Goal: Information Seeking & Learning: Check status

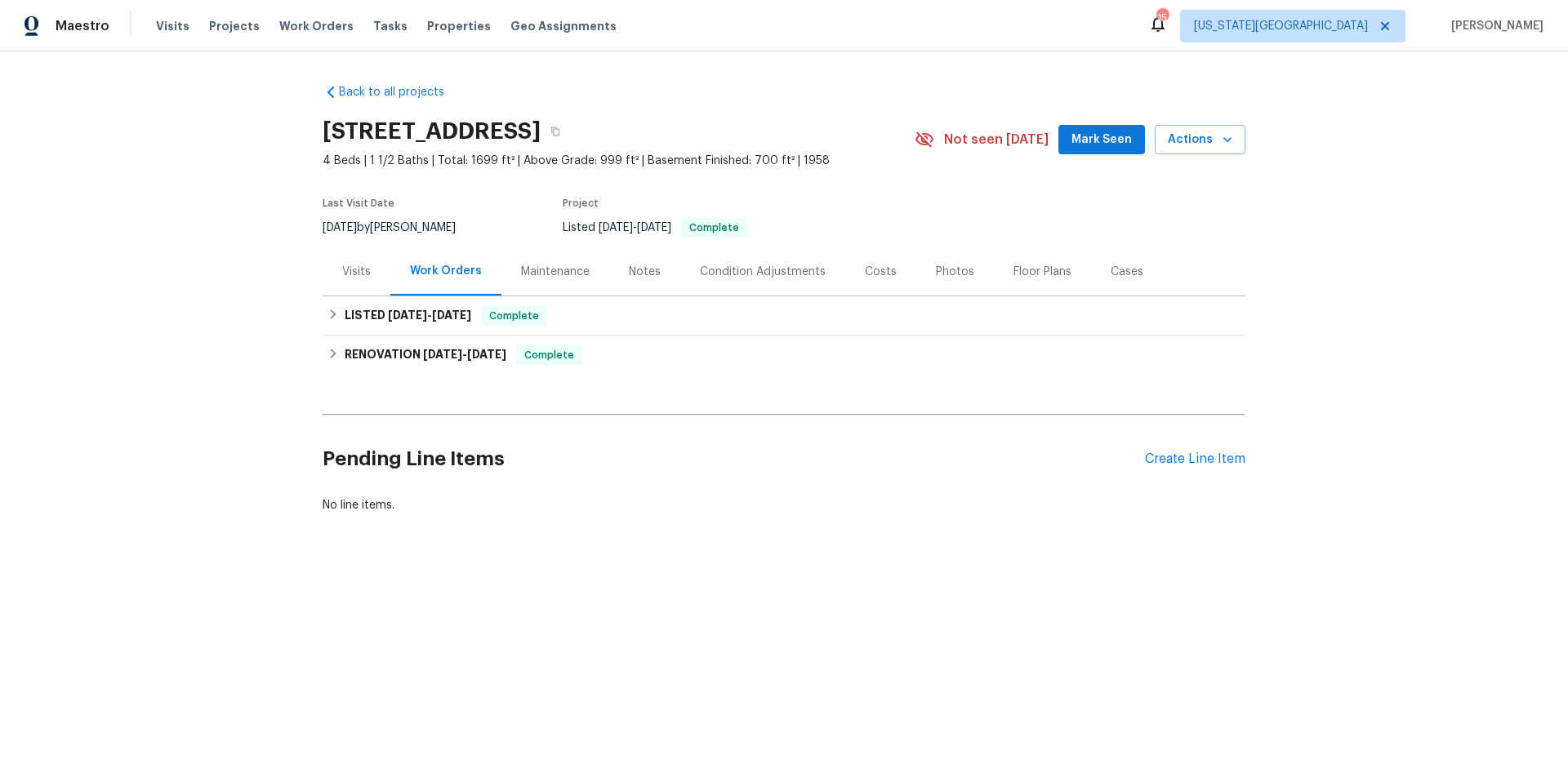
click at [565, 271] on div "Maintenance" at bounding box center [555, 272] width 69 height 16
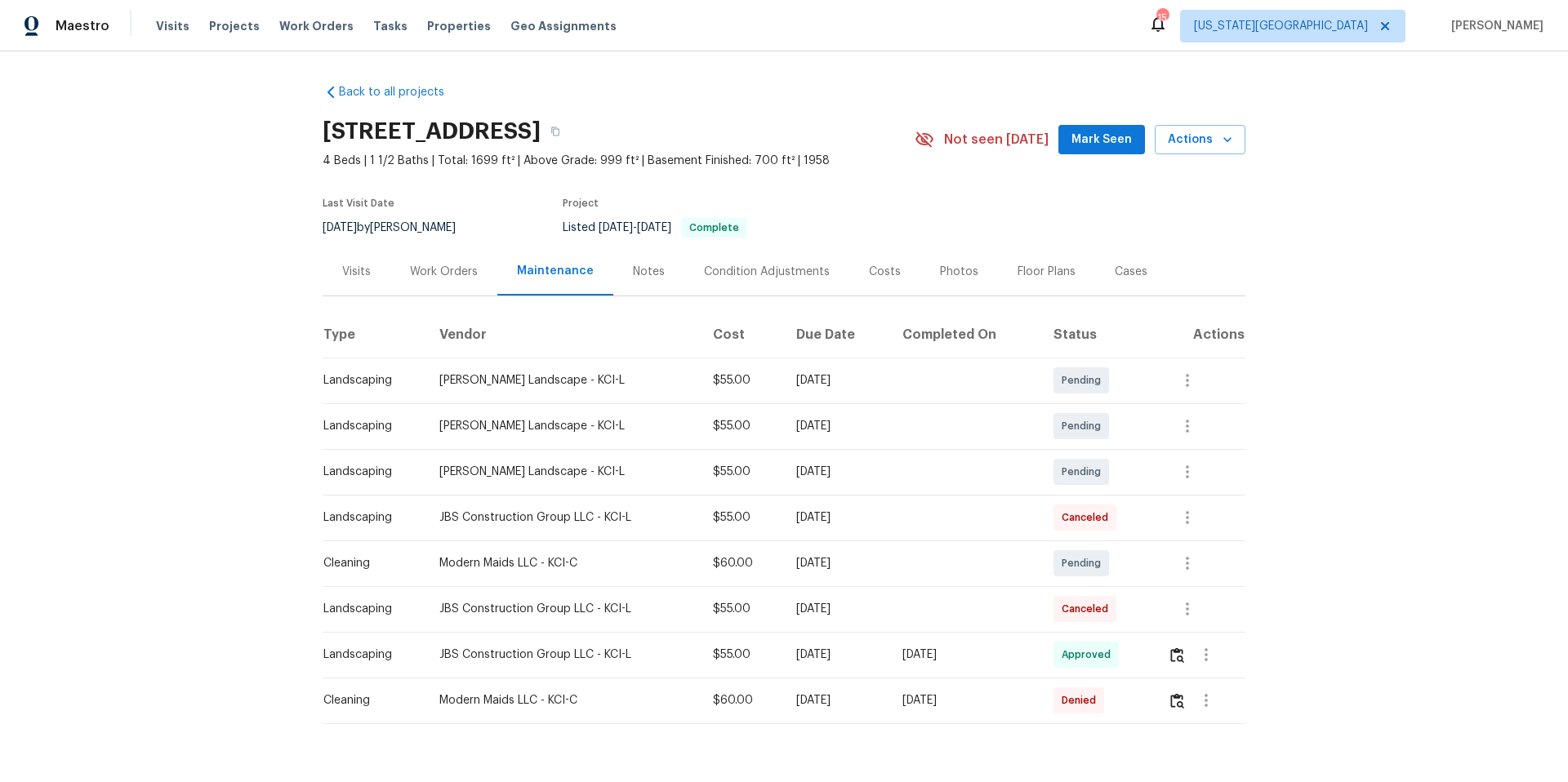
click at [497, 562] on div "Modern Maids LLC - KCI-C" at bounding box center [564, 563] width 247 height 16
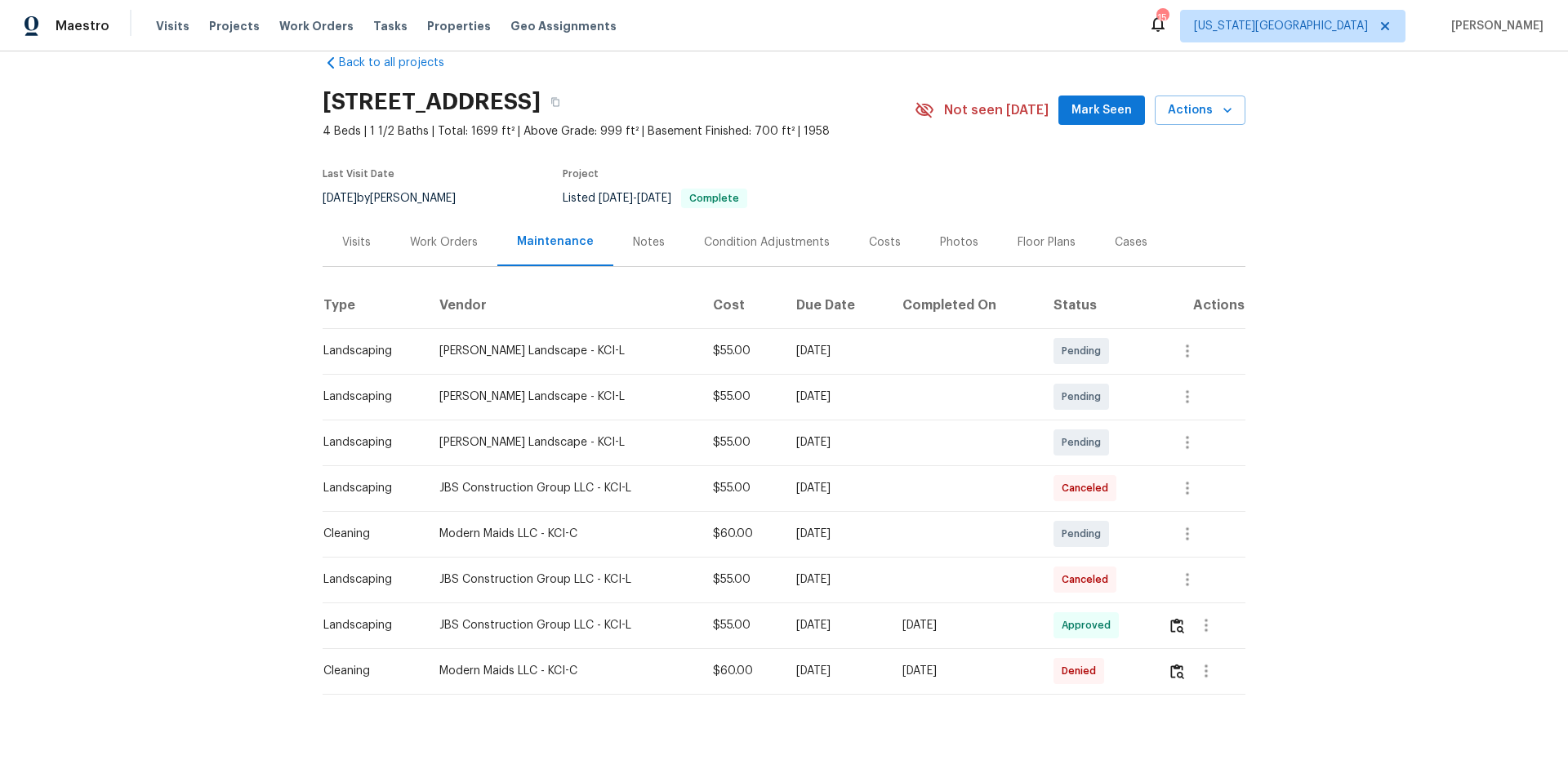
scroll to position [34, 0]
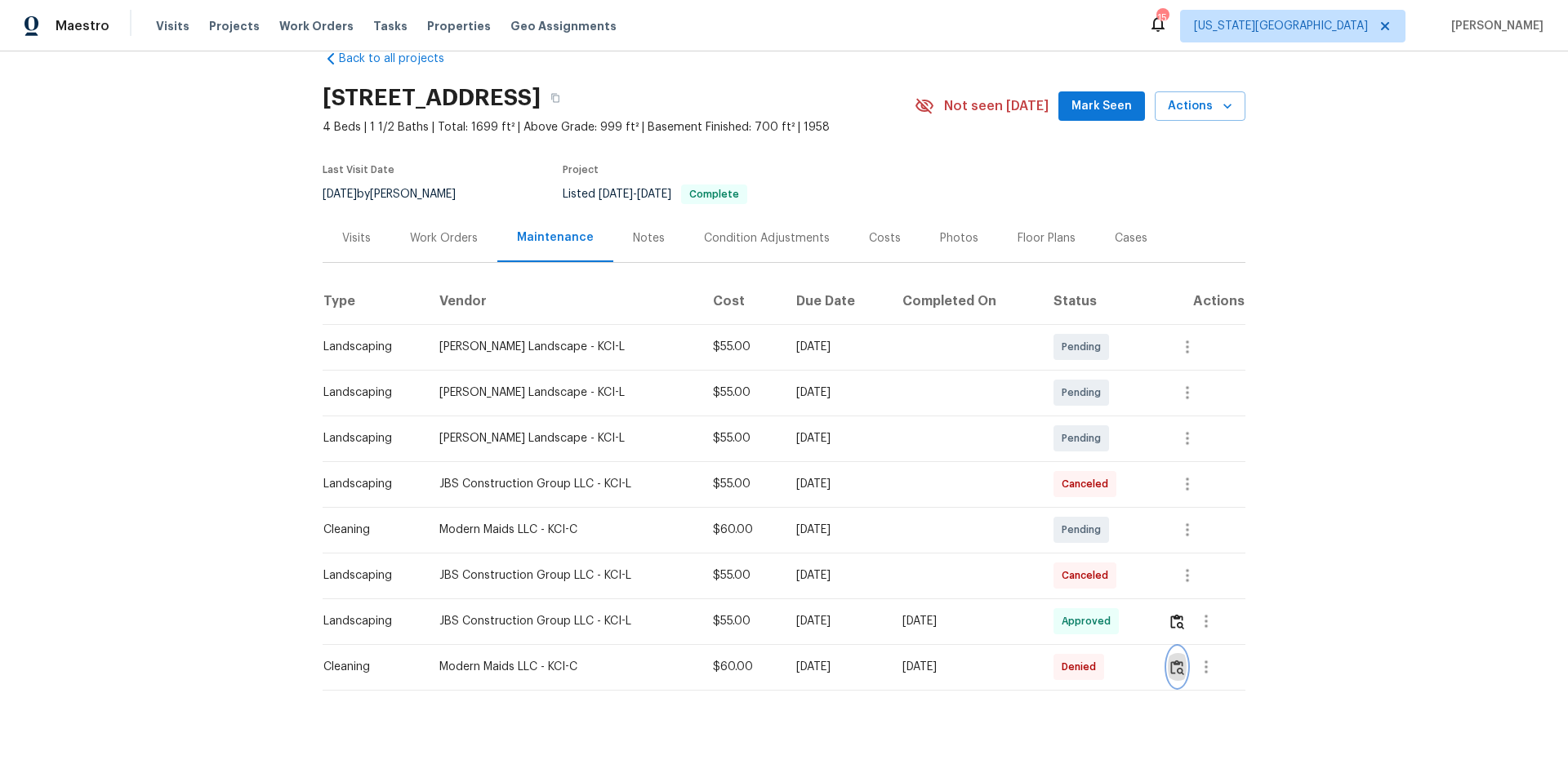
click at [1176, 669] on img "button" at bounding box center [1177, 668] width 14 height 15
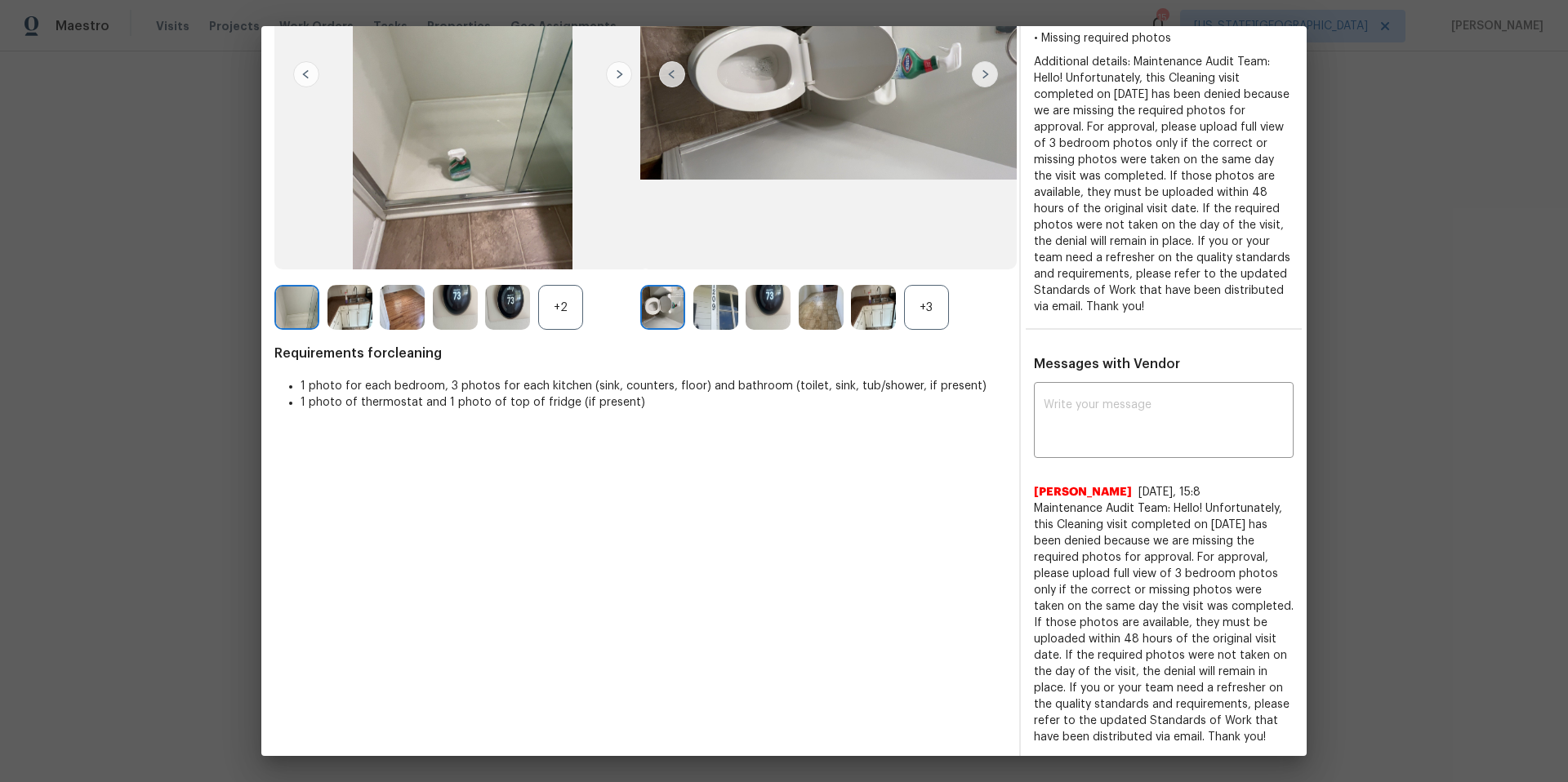
scroll to position [249, 0]
click at [660, 307] on img at bounding box center [662, 305] width 44 height 44
click at [775, 305] on img at bounding box center [768, 305] width 44 height 44
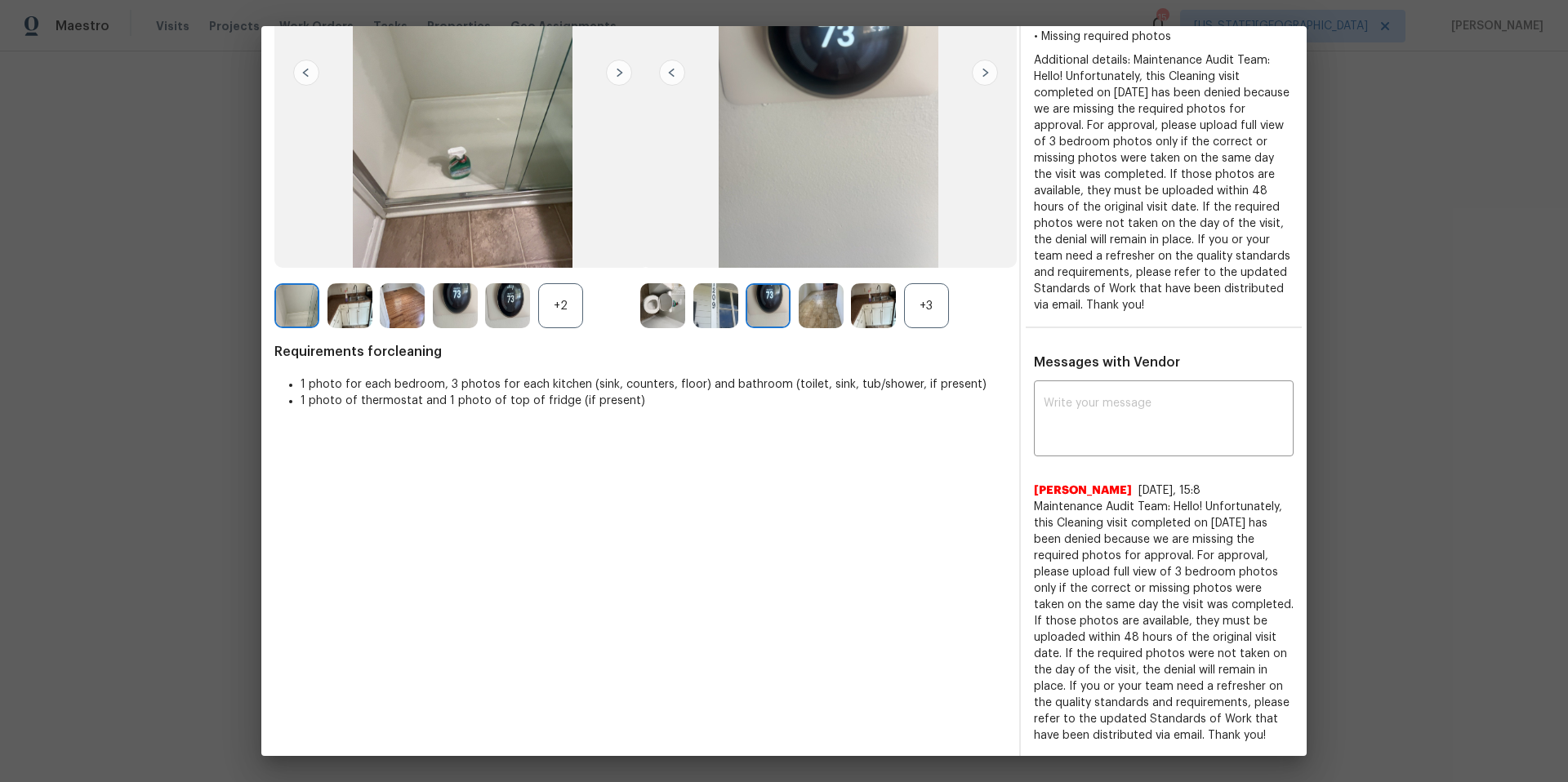
click at [831, 305] on img at bounding box center [821, 305] width 44 height 44
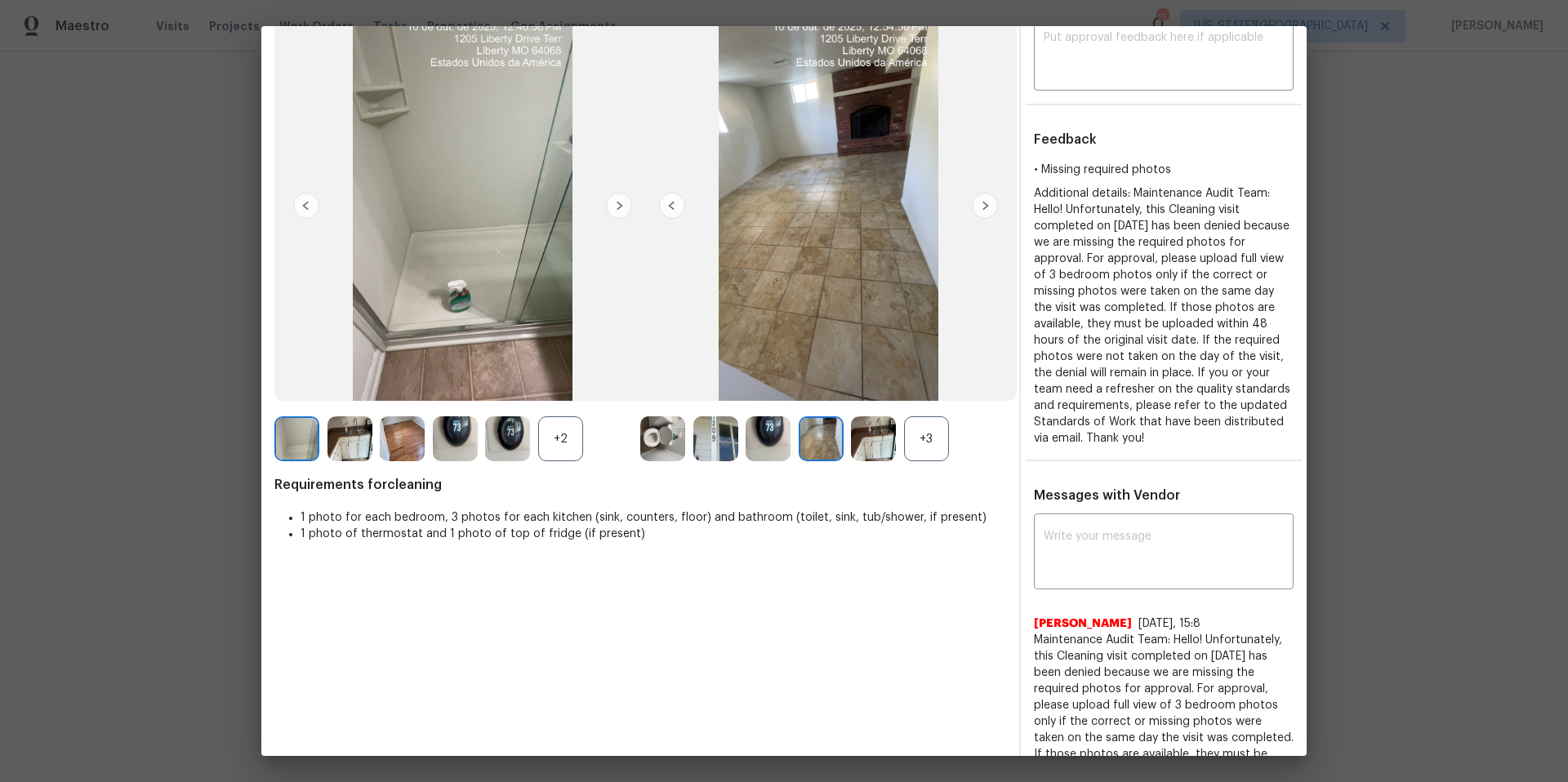
scroll to position [0, 0]
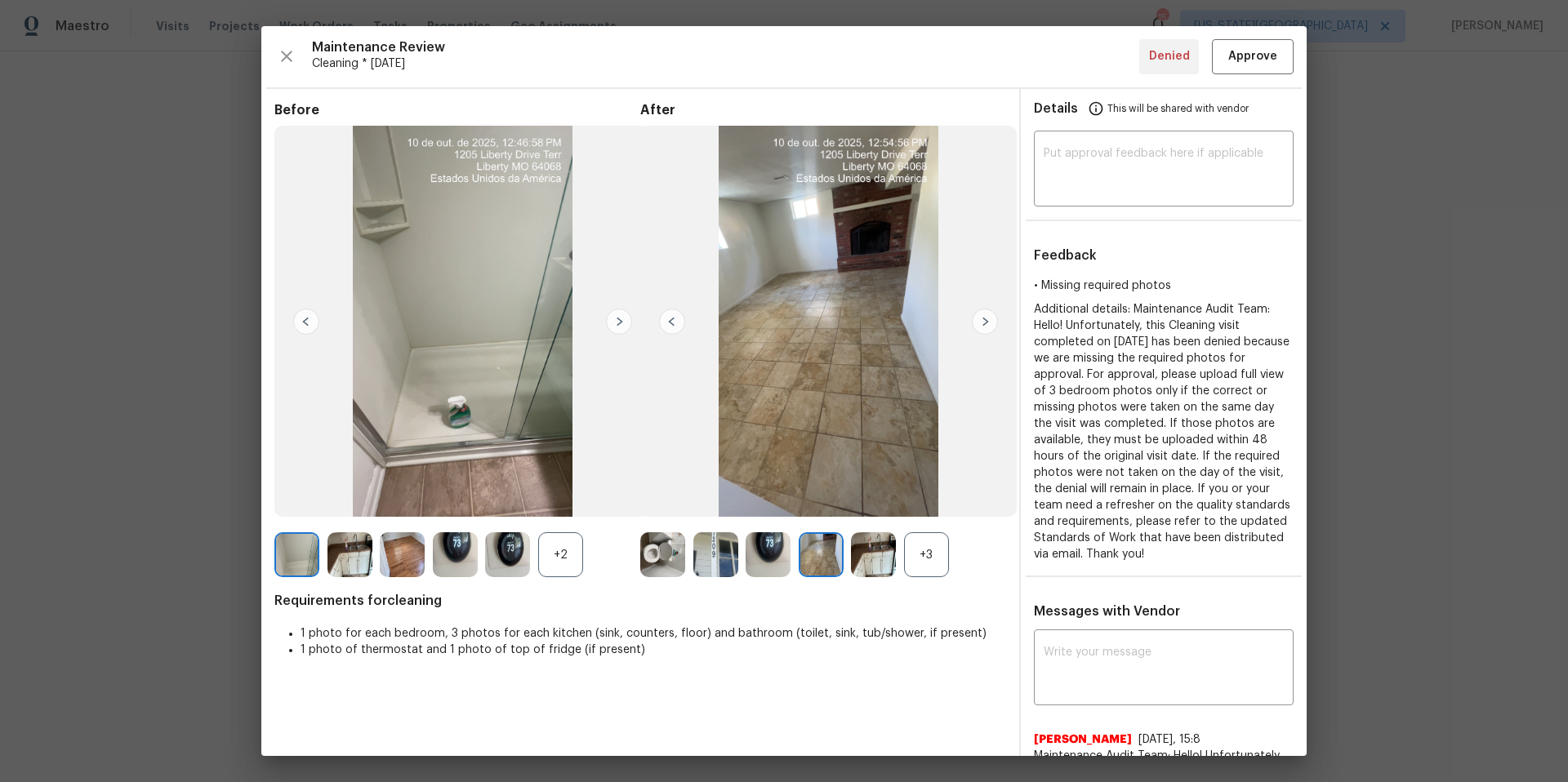
click at [983, 325] on img at bounding box center [984, 321] width 26 height 26
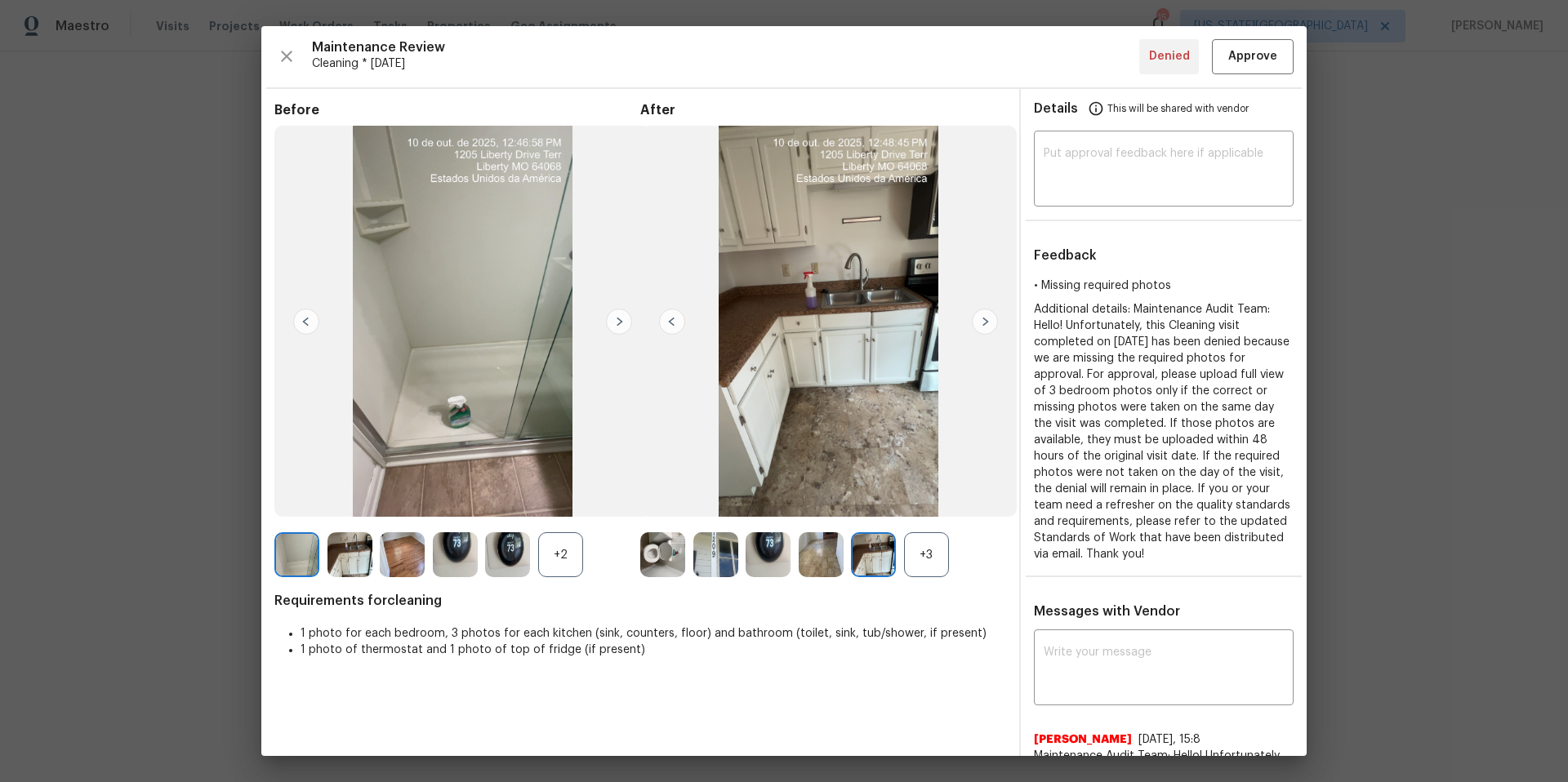
click at [981, 324] on img at bounding box center [984, 321] width 26 height 26
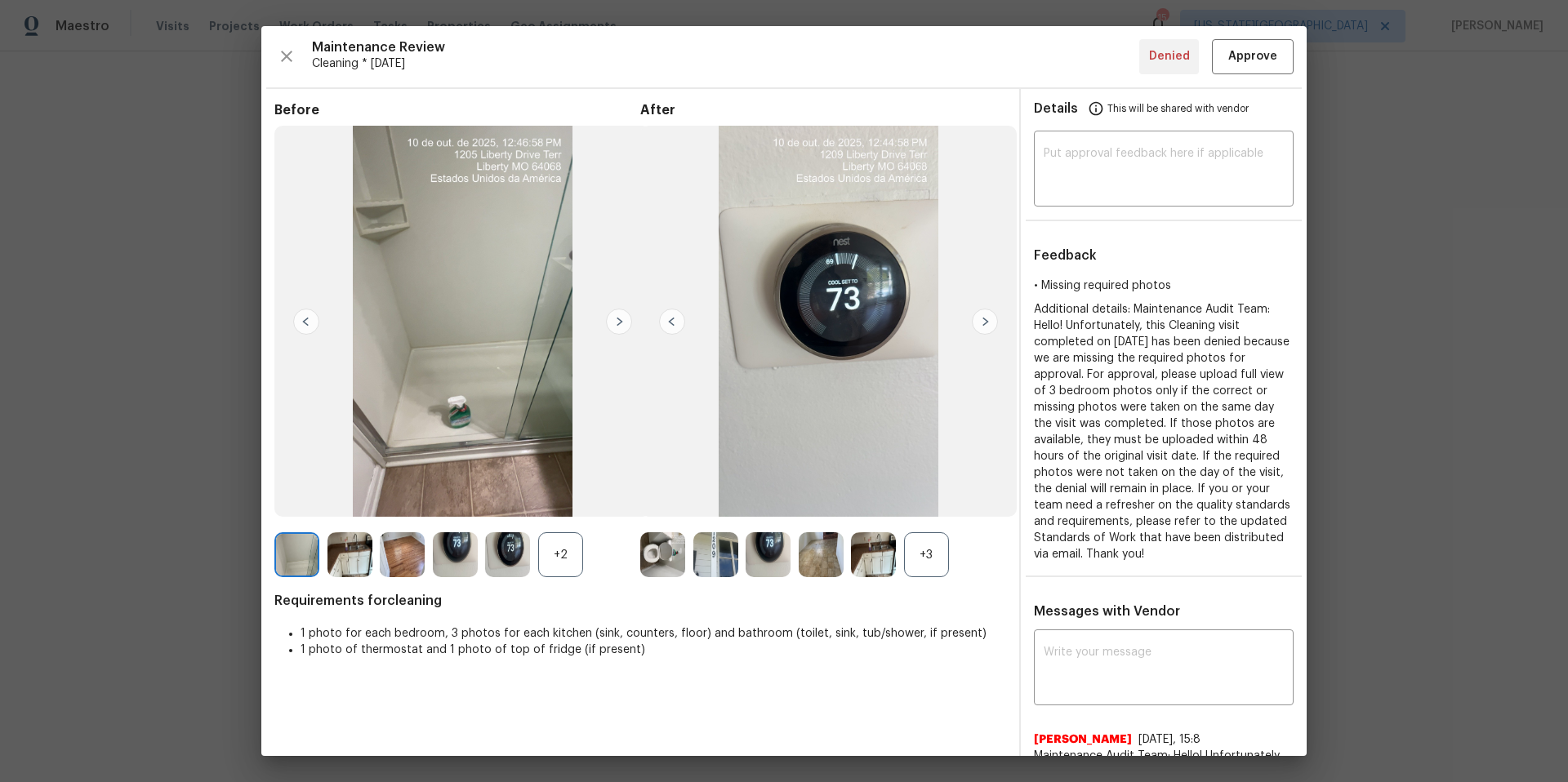
click at [981, 324] on img at bounding box center [984, 321] width 26 height 26
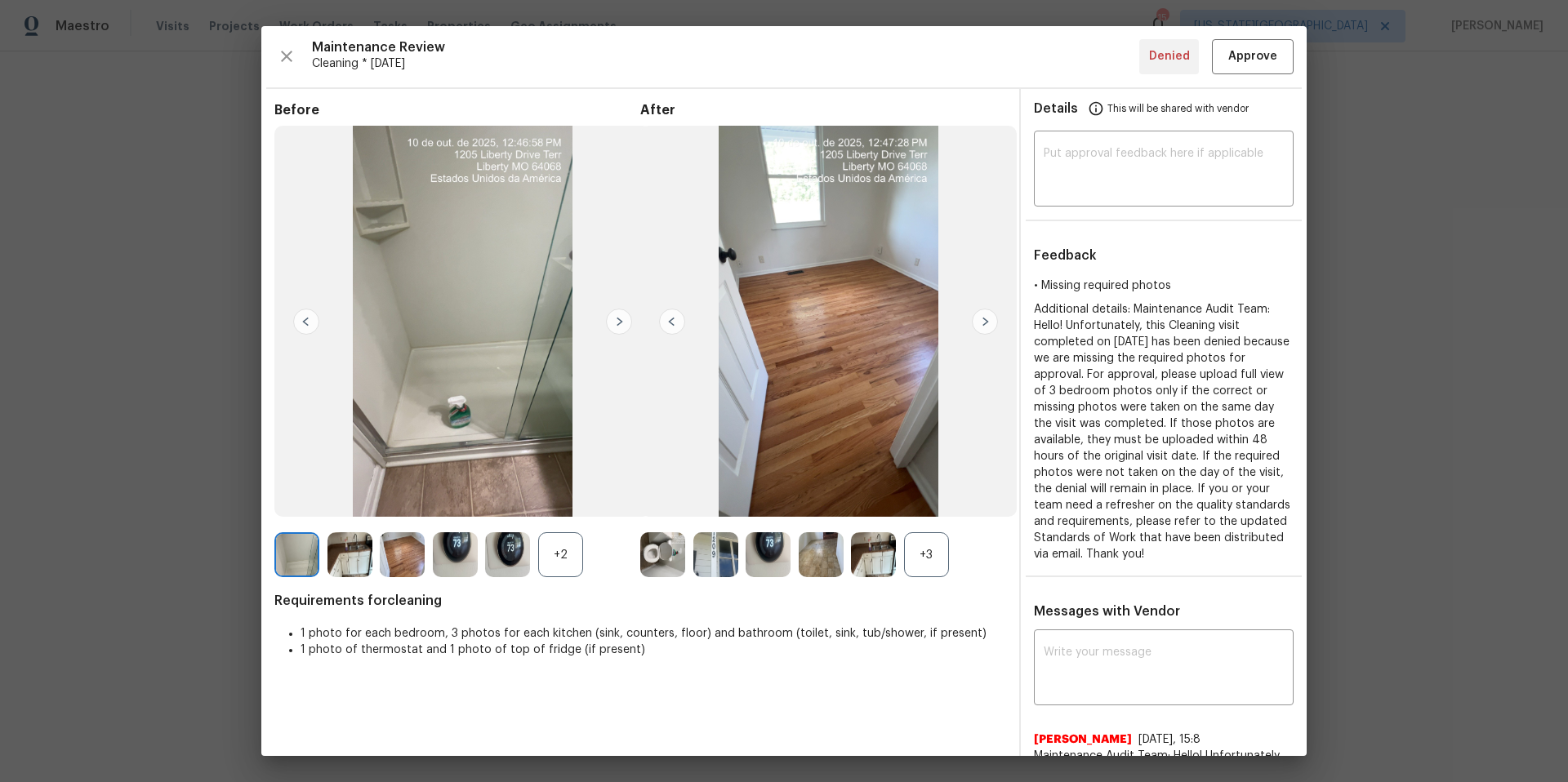
click at [981, 324] on img at bounding box center [984, 321] width 26 height 26
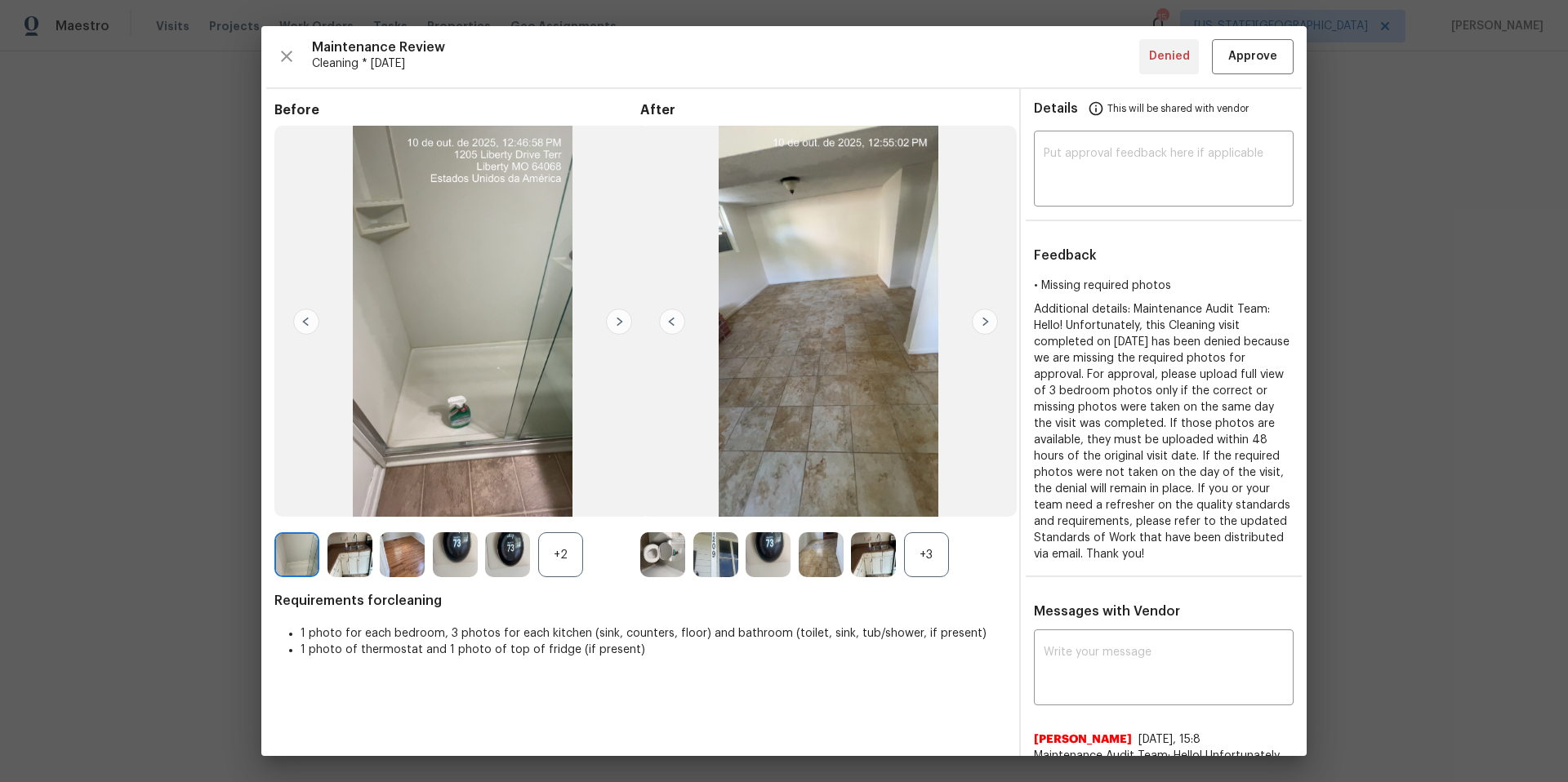
click at [981, 324] on img at bounding box center [984, 321] width 26 height 26
click at [689, 321] on img at bounding box center [828, 321] width 376 height 391
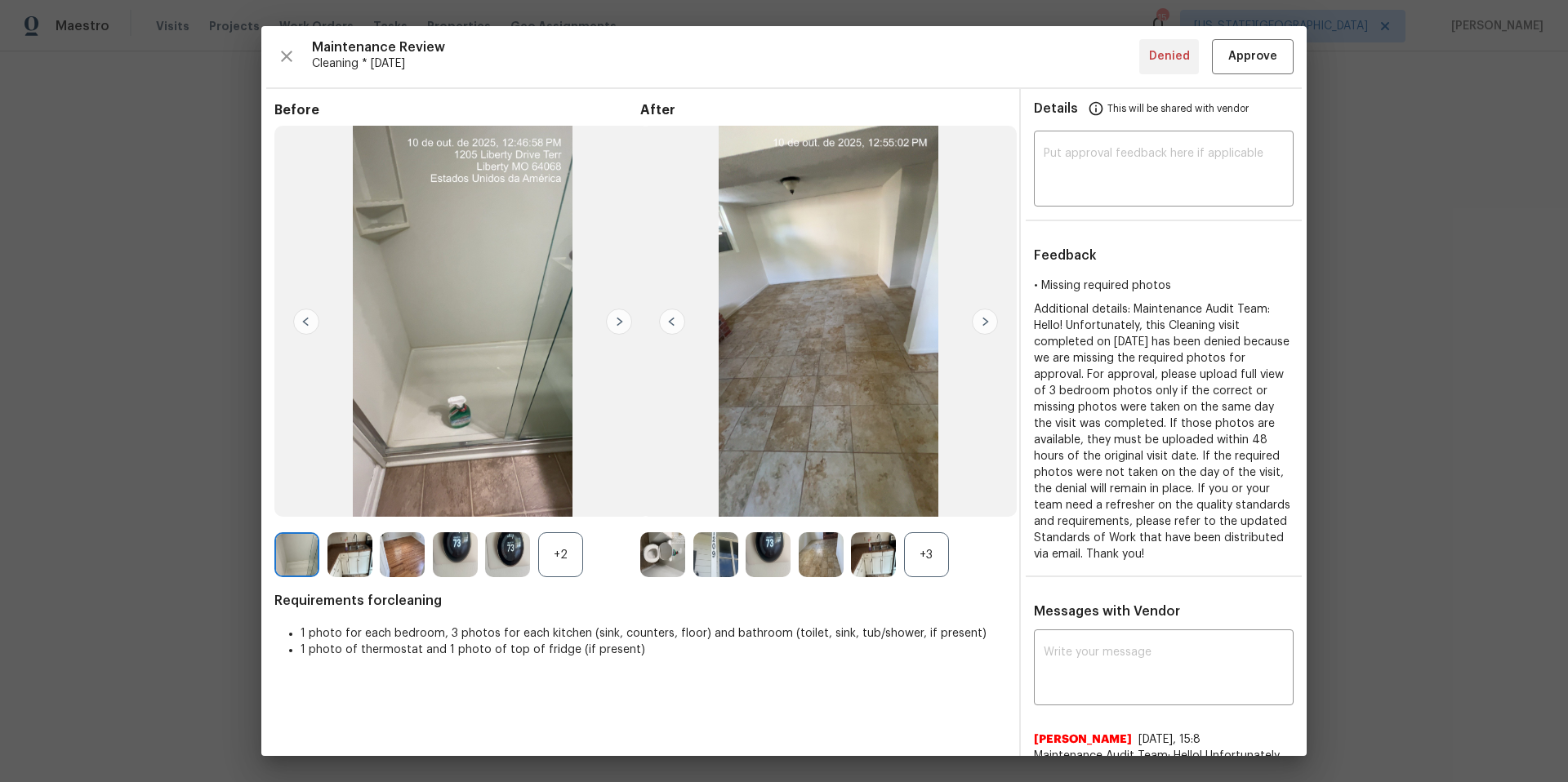
click at [670, 543] on img at bounding box center [662, 555] width 44 height 44
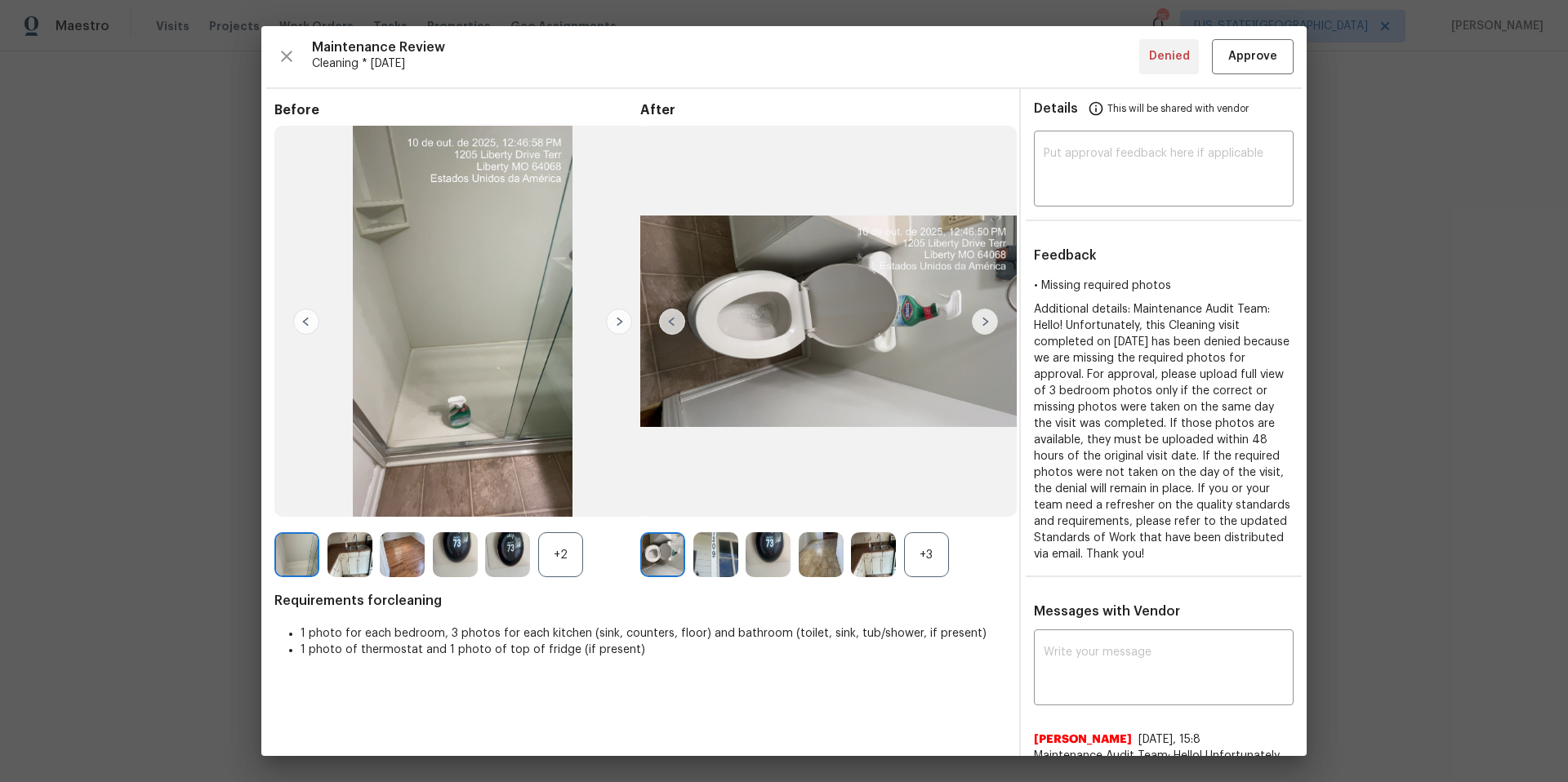
click at [876, 555] on img at bounding box center [873, 555] width 44 height 44
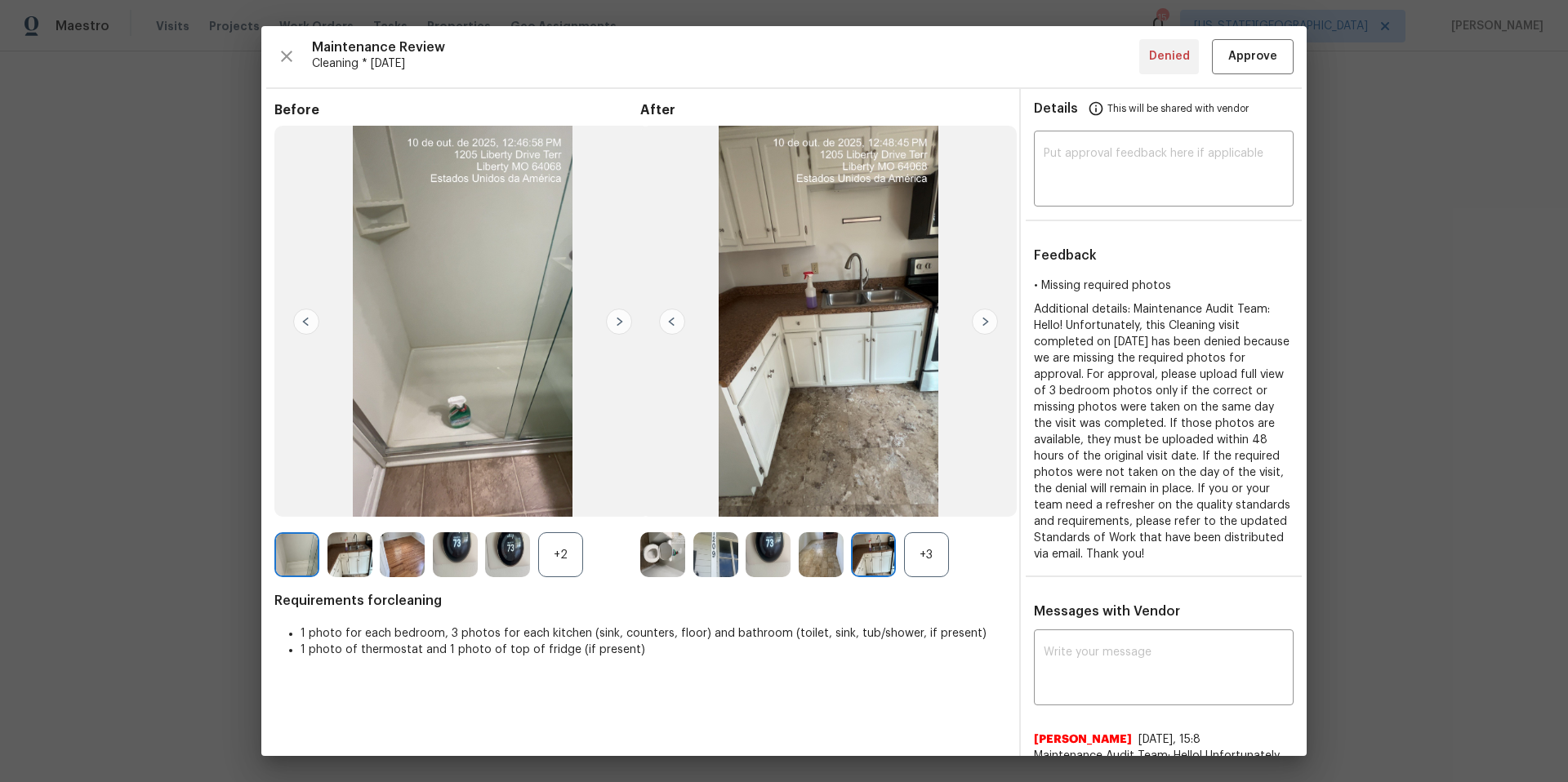
click at [980, 325] on img at bounding box center [984, 321] width 26 height 26
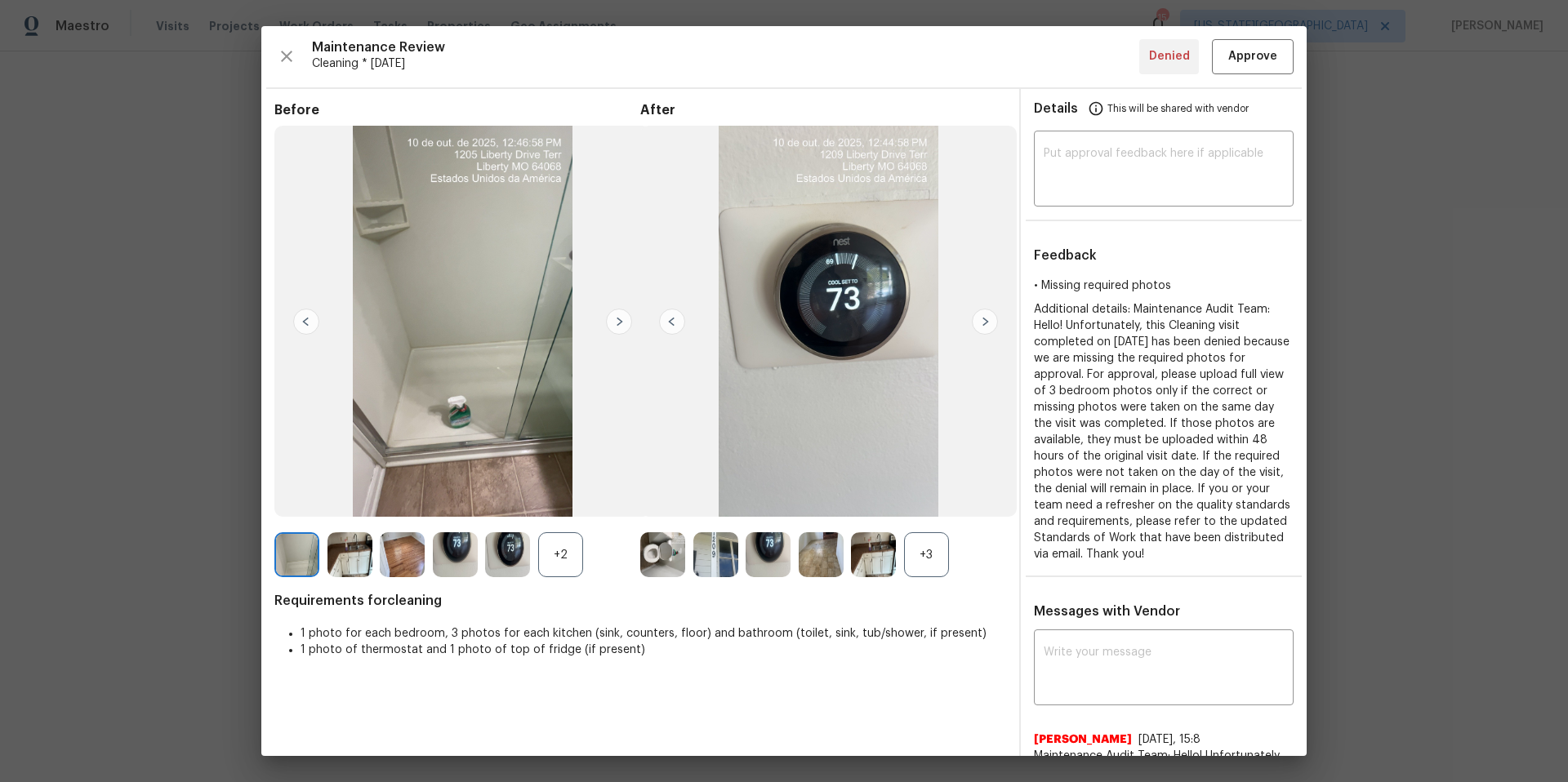
click at [980, 325] on img at bounding box center [984, 321] width 26 height 26
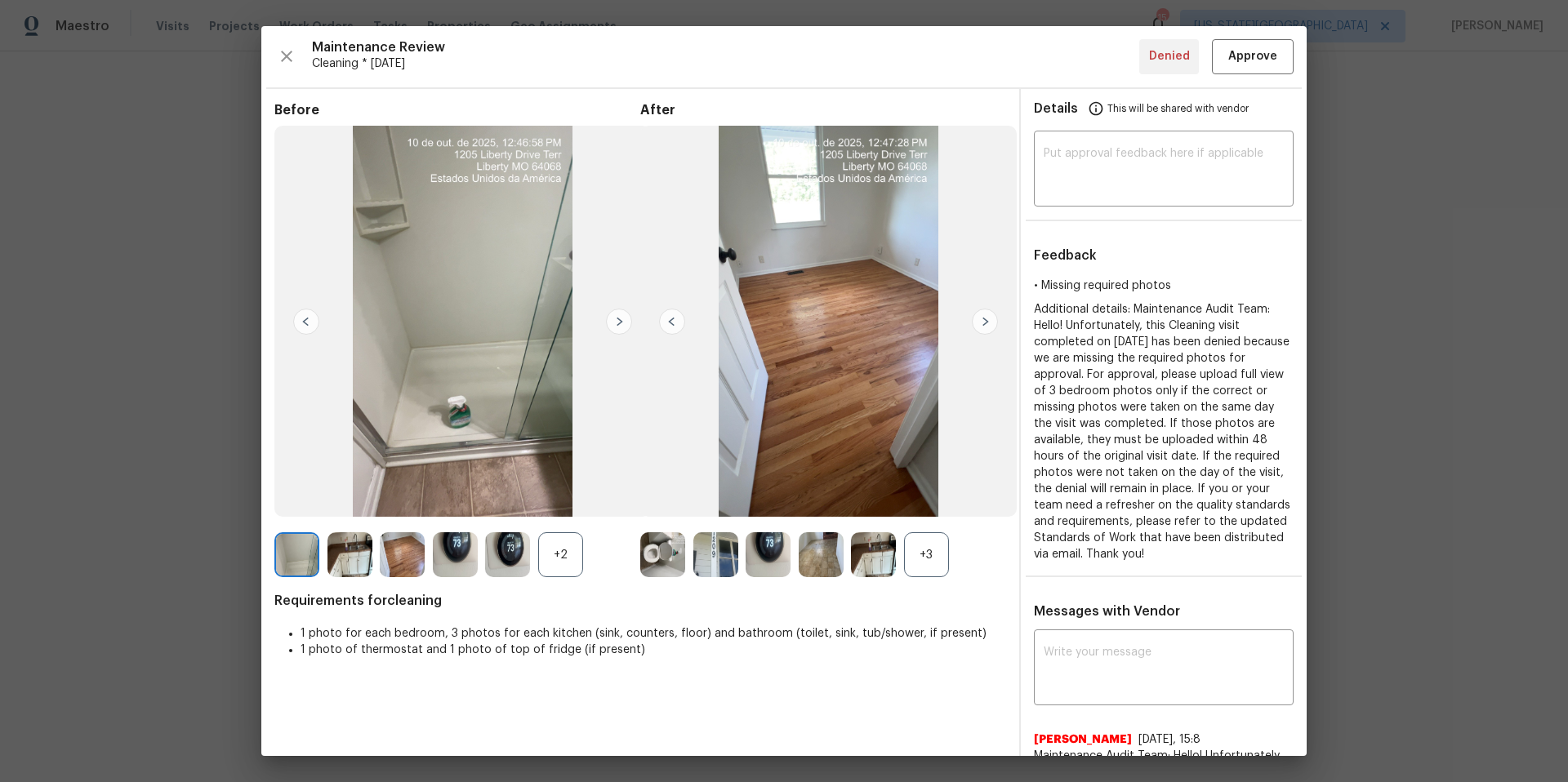
click at [980, 325] on img at bounding box center [984, 321] width 26 height 26
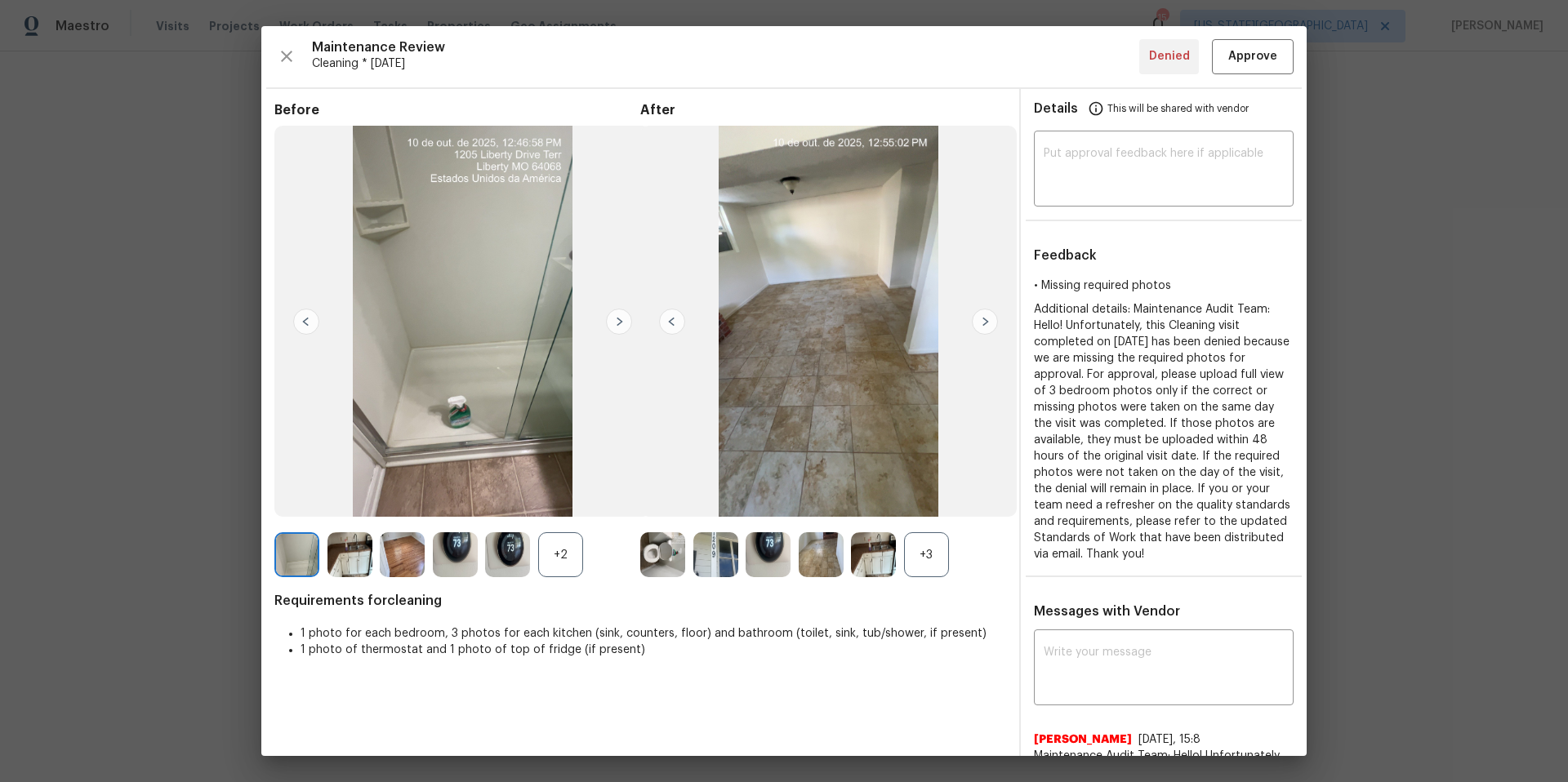
click at [980, 325] on img at bounding box center [984, 321] width 26 height 26
click at [875, 551] on img at bounding box center [873, 555] width 44 height 44
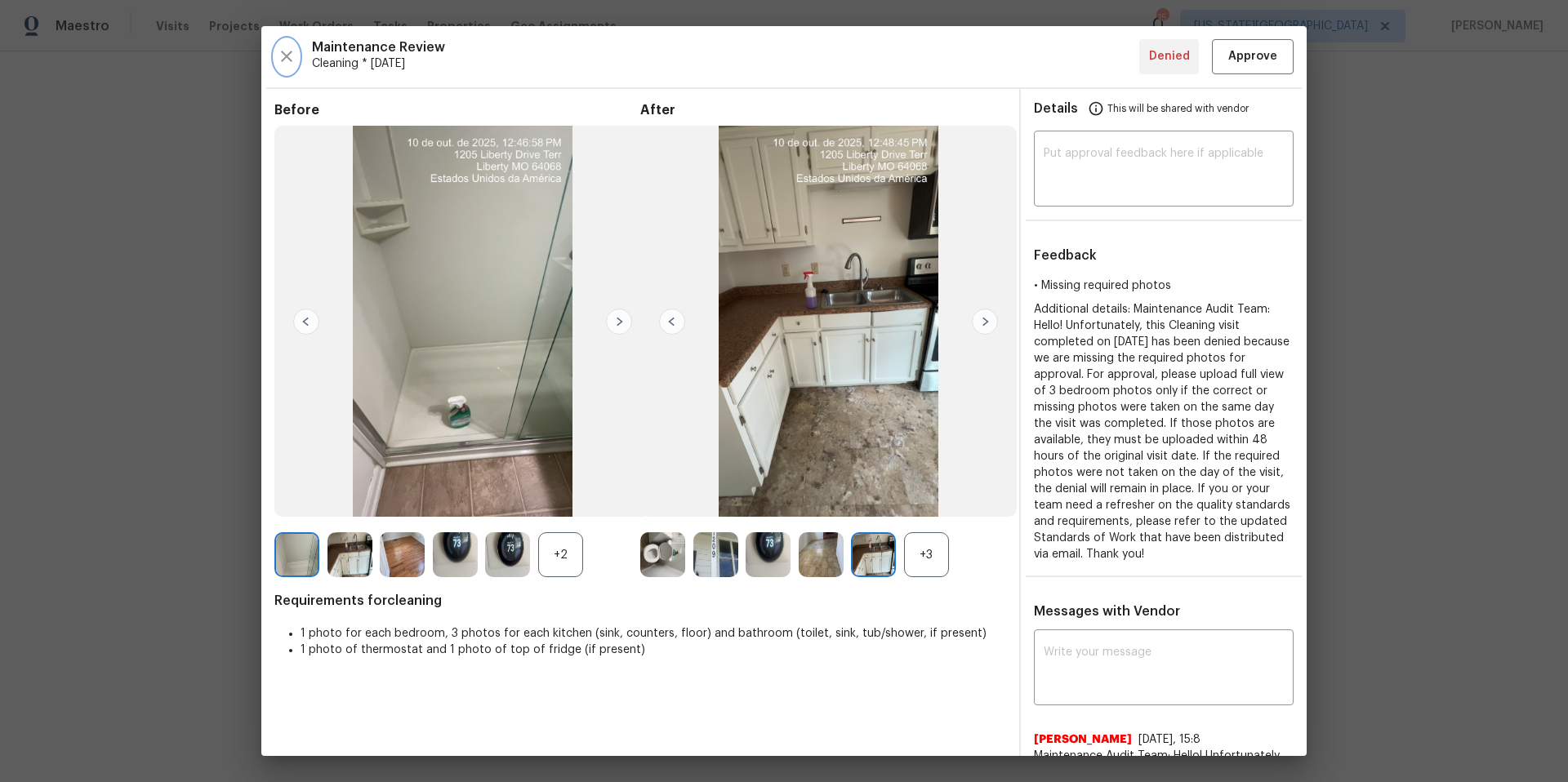
click at [281, 55] on icon "button" at bounding box center [286, 56] width 19 height 19
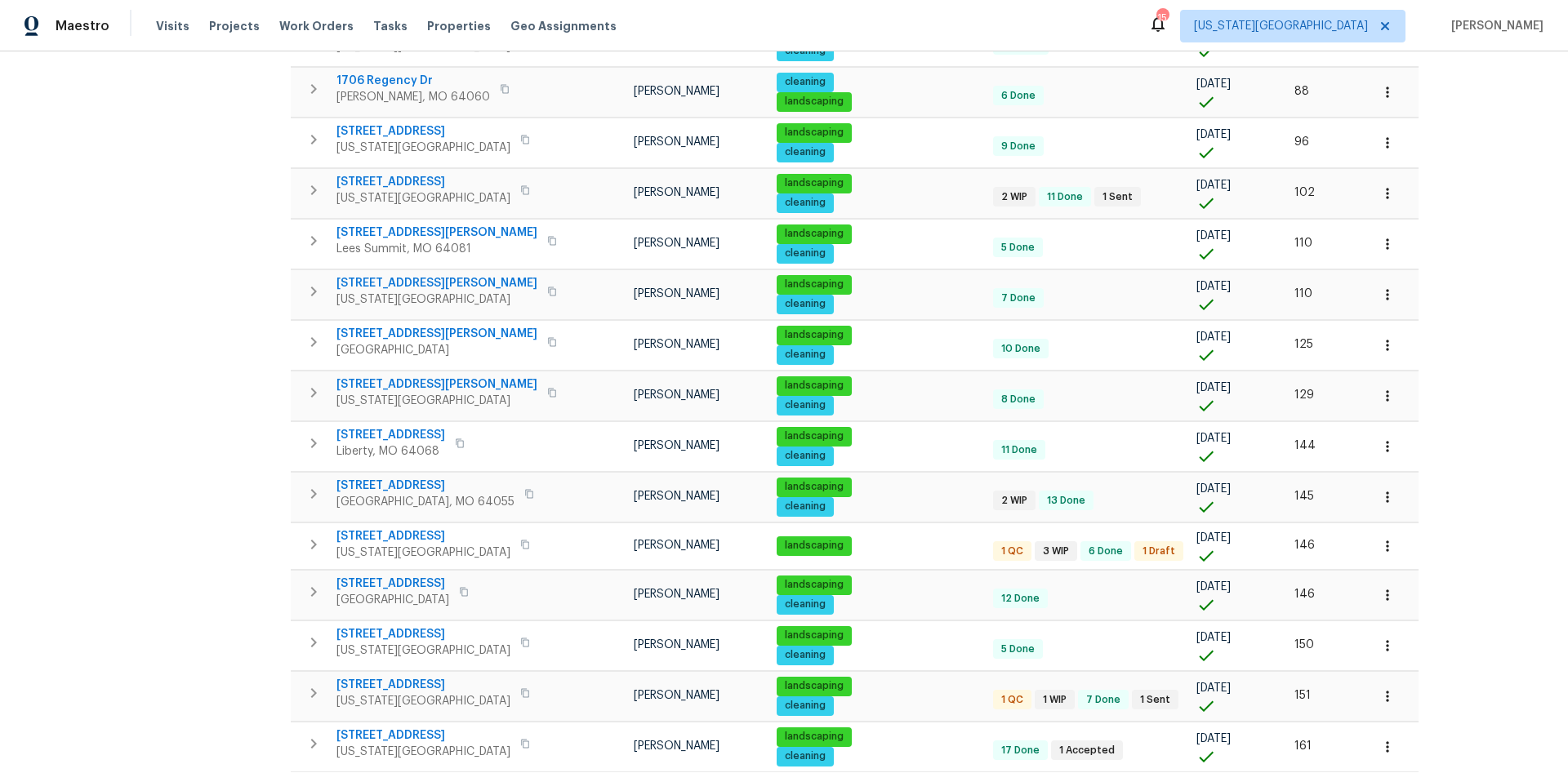
scroll to position [808, 0]
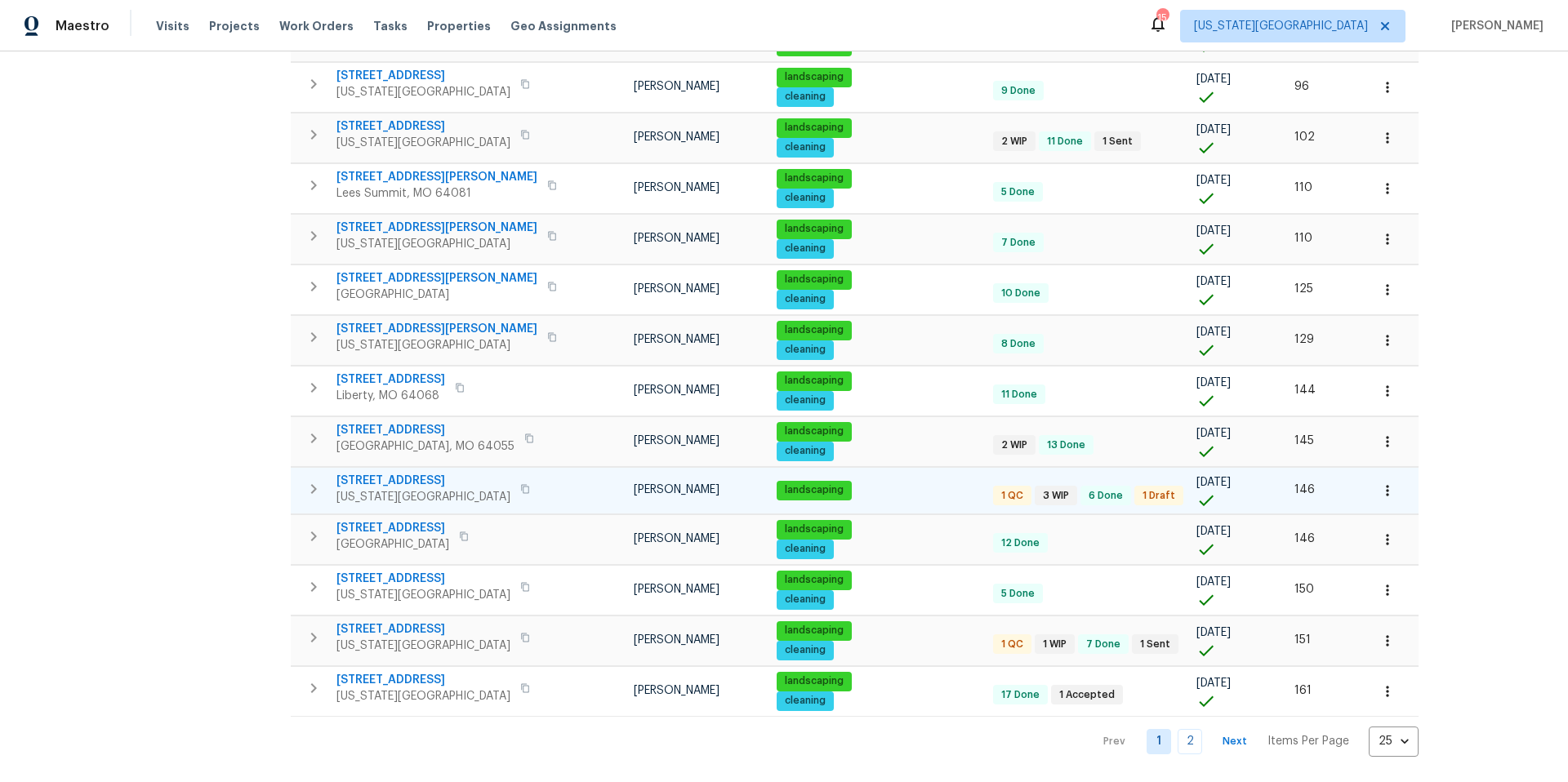
click at [358, 482] on span "[STREET_ADDRESS]" at bounding box center [423, 480] width 174 height 16
click at [399, 480] on span "[STREET_ADDRESS]" at bounding box center [423, 480] width 174 height 16
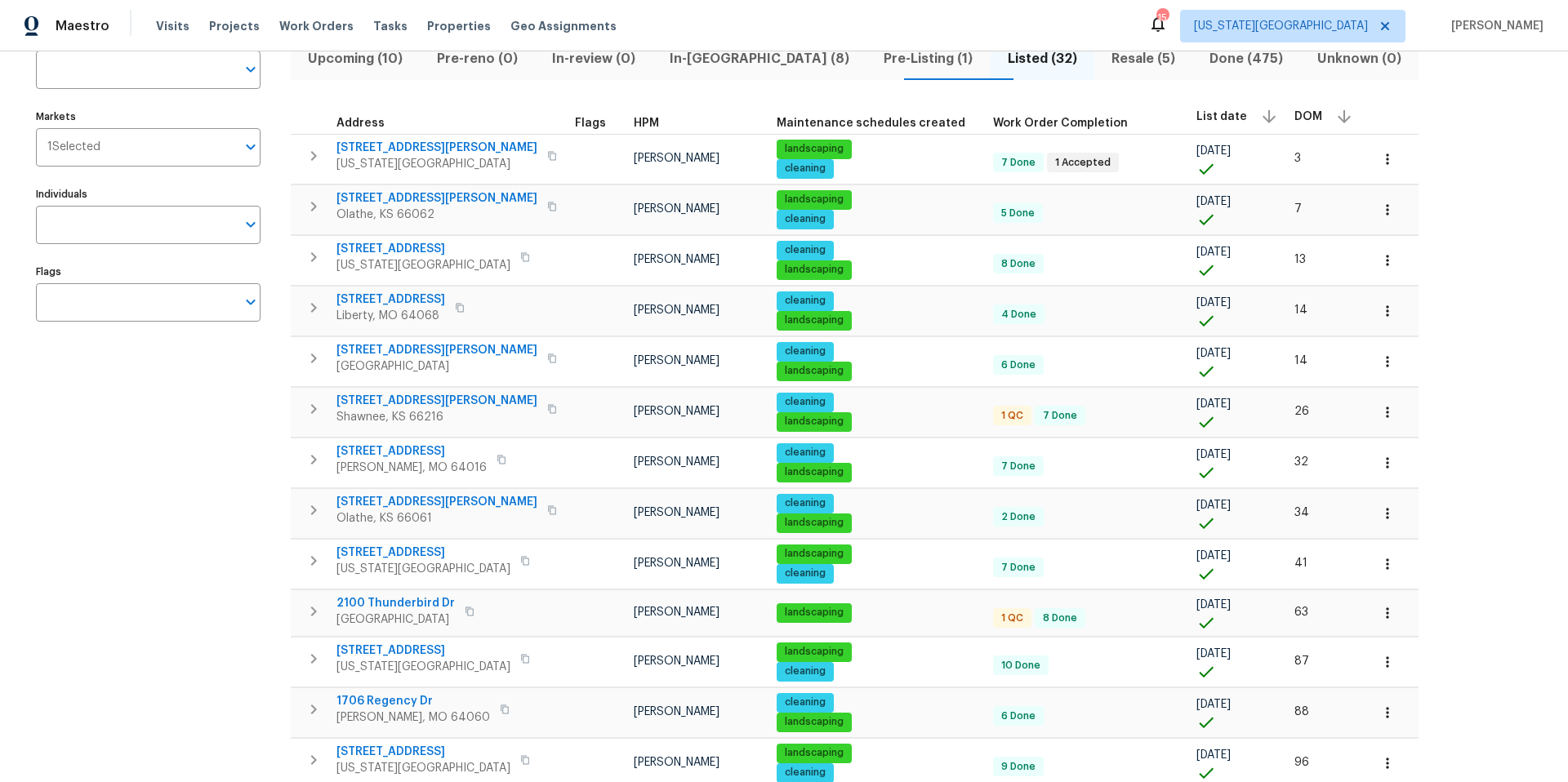
scroll to position [0, 0]
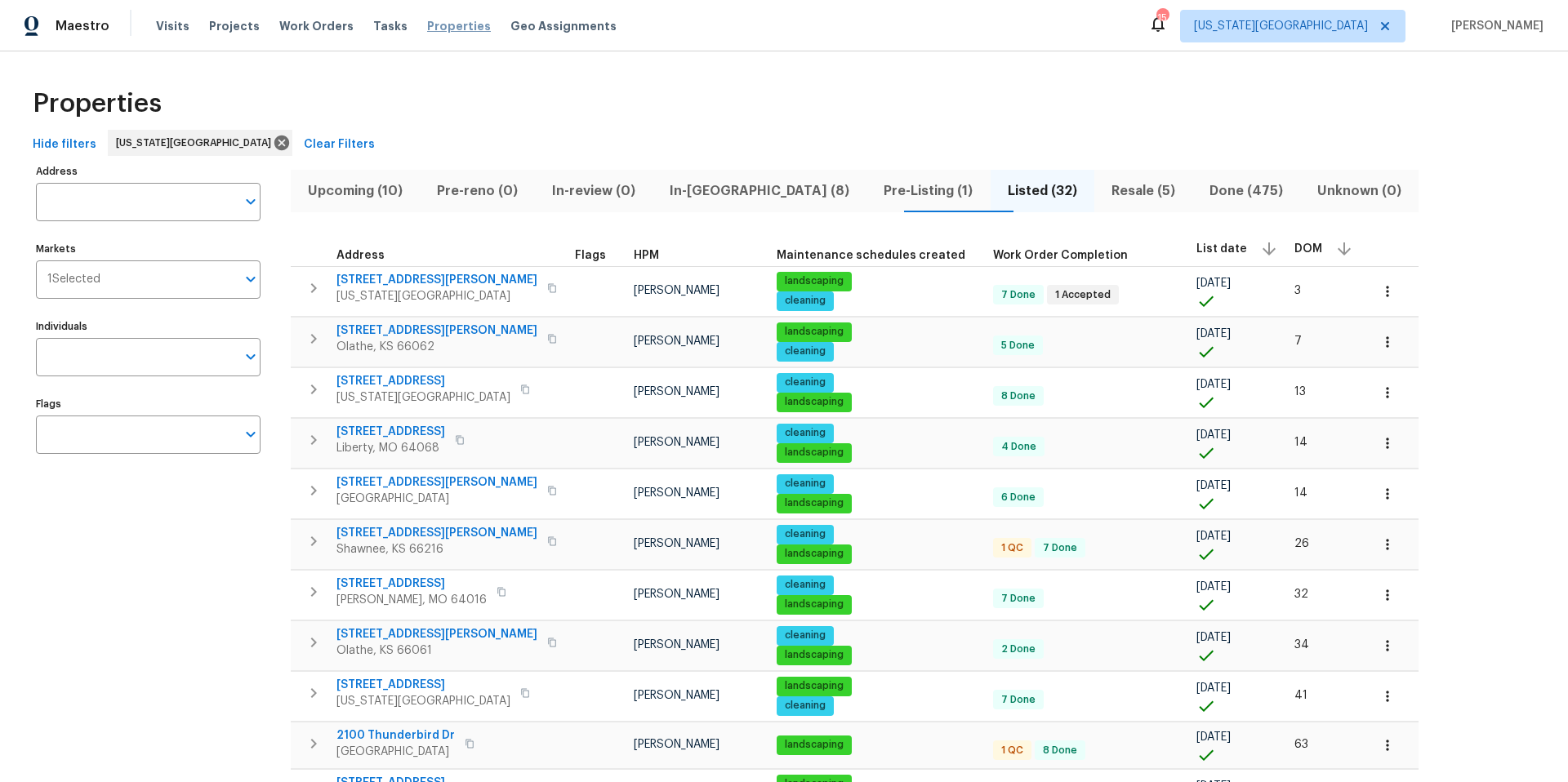
click at [431, 34] on span "Properties" at bounding box center [459, 26] width 64 height 16
click at [427, 29] on span "Properties" at bounding box center [459, 26] width 64 height 16
click at [695, 196] on span "In-reno (8)" at bounding box center [759, 191] width 194 height 23
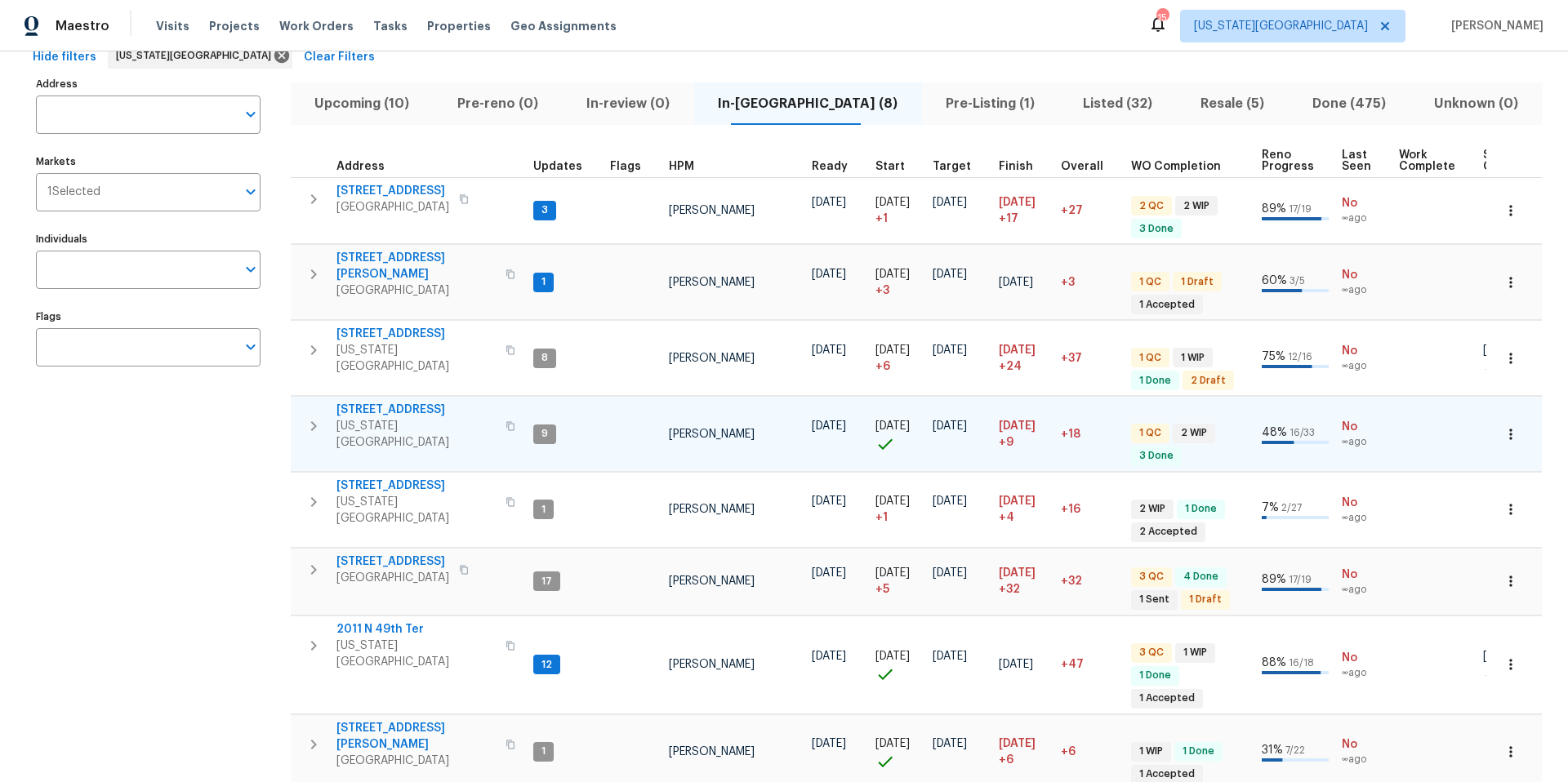
scroll to position [112, 0]
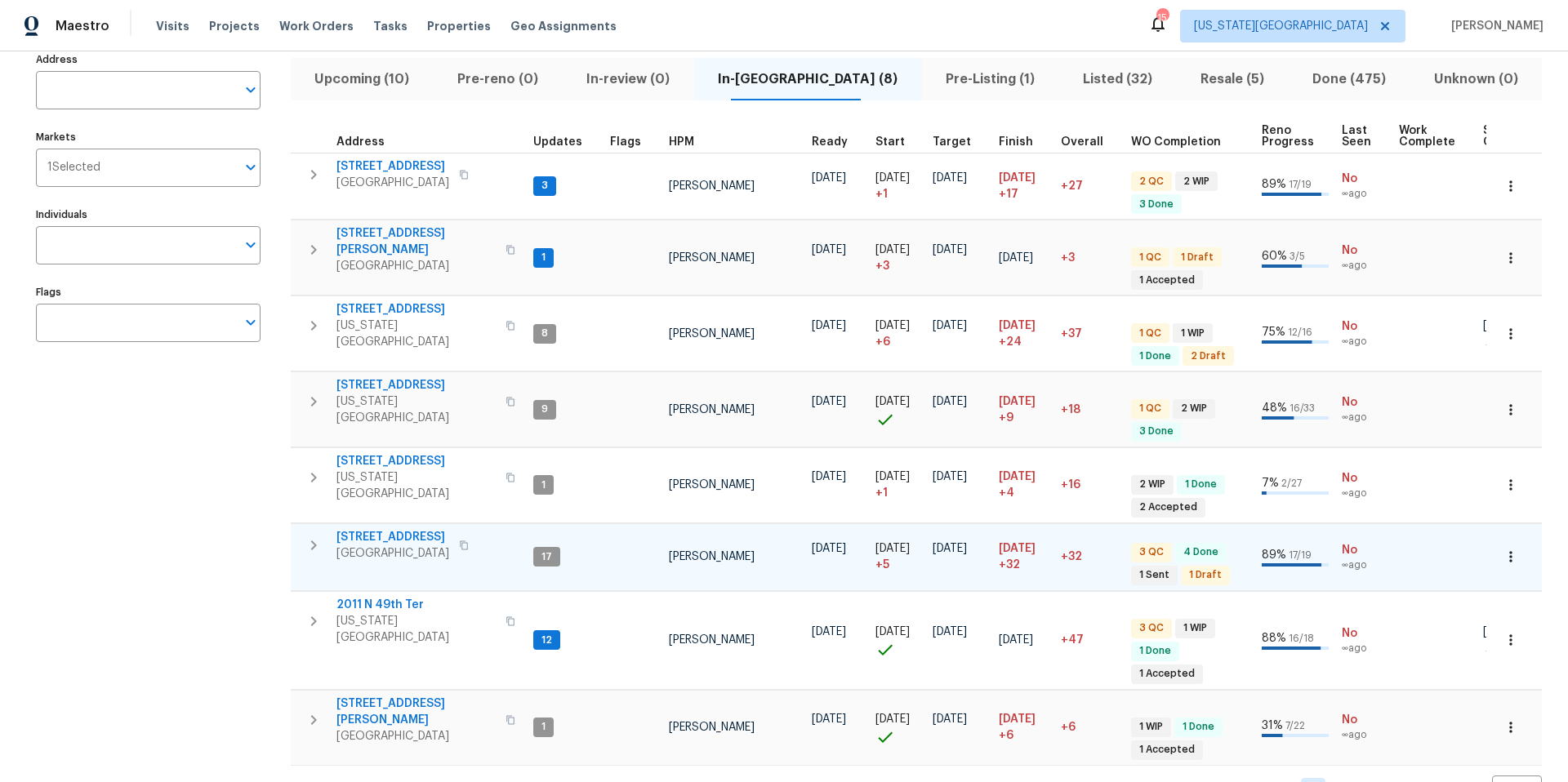
click at [407, 529] on span "1206 Sycamore St" at bounding box center [392, 536] width 113 height 16
click at [352, 81] on span "Upcoming (10)" at bounding box center [363, 79] width 124 height 23
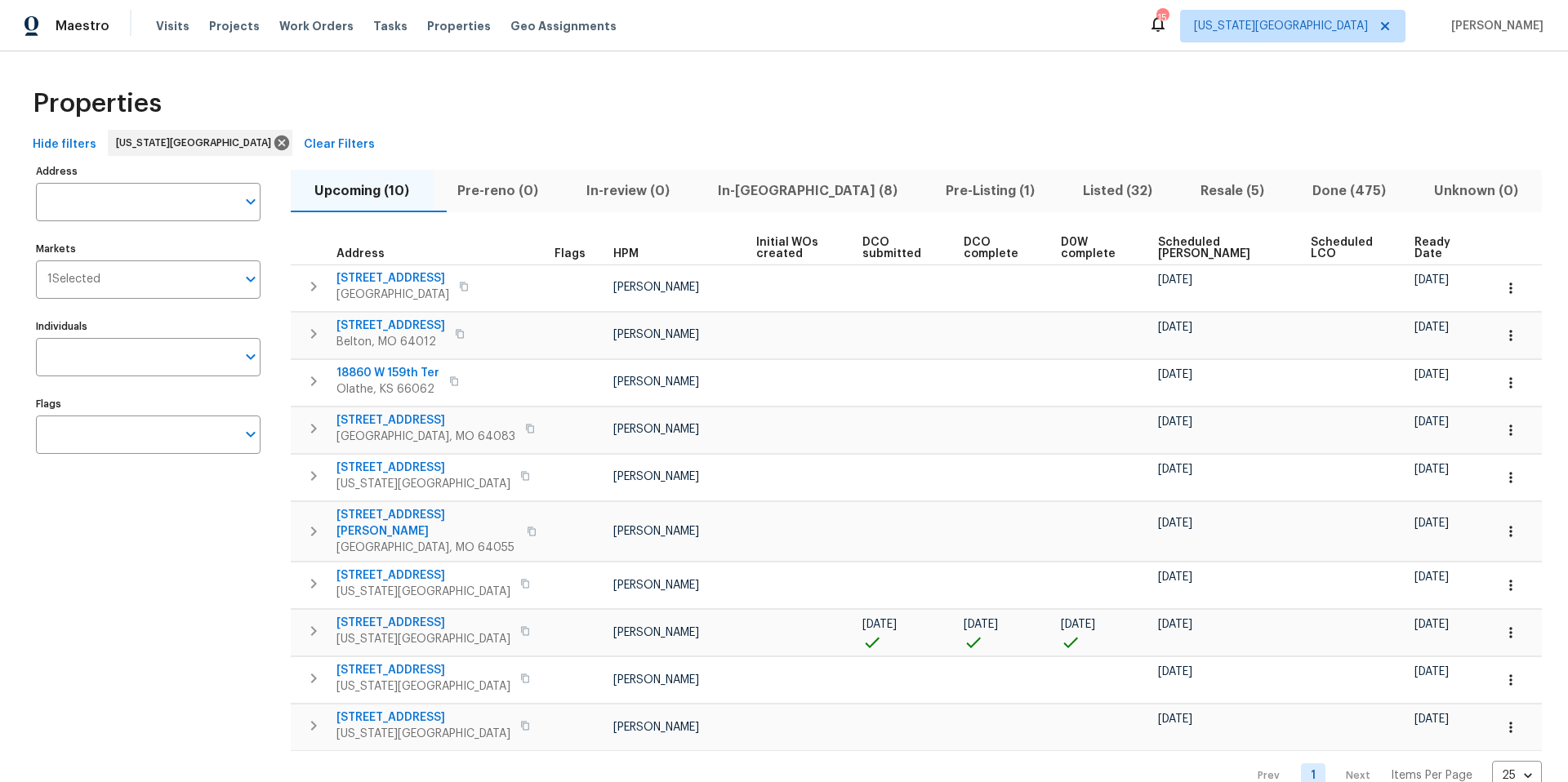
click at [1414, 244] on span "Ready Date" at bounding box center [1439, 248] width 51 height 23
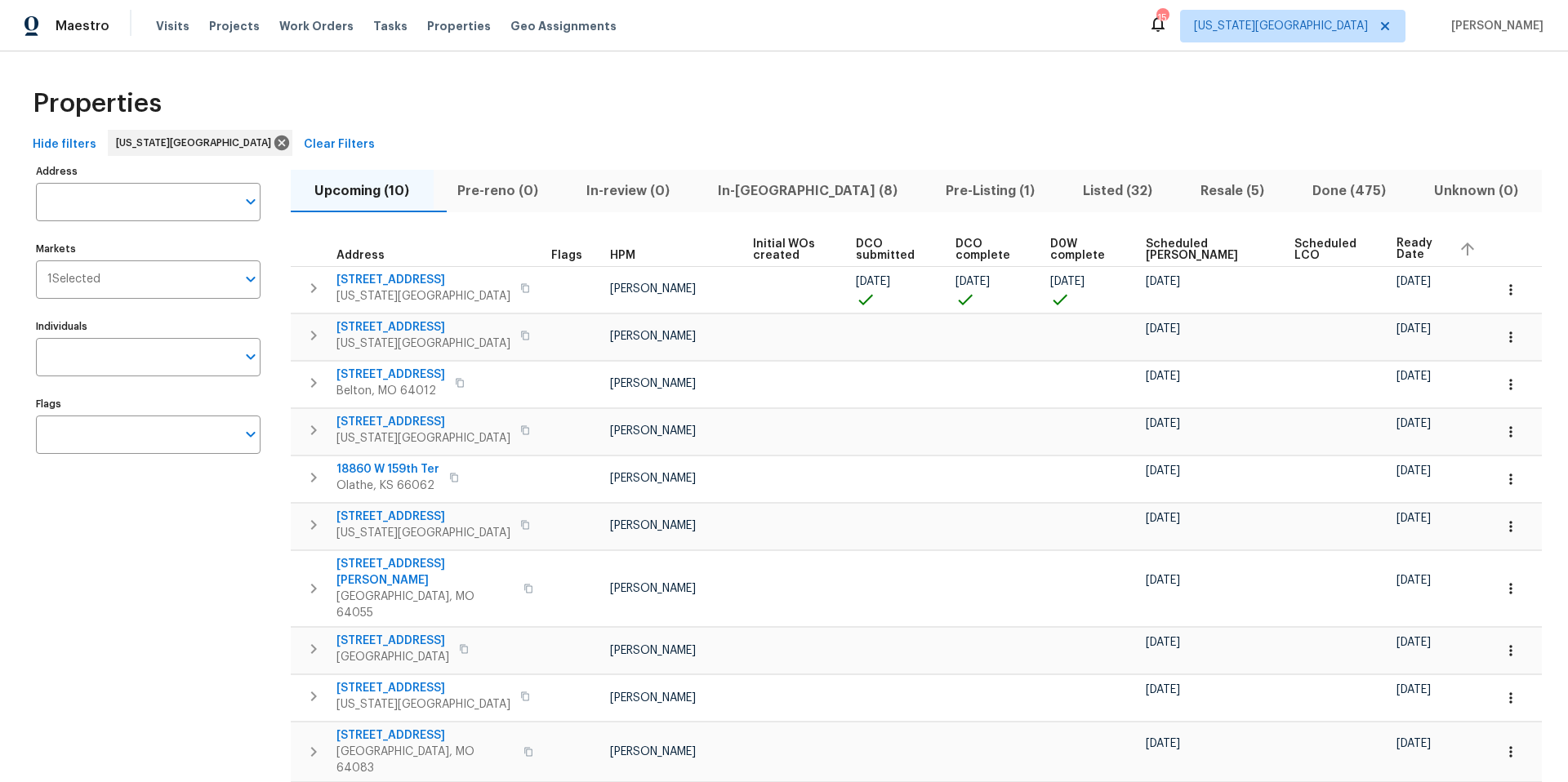
click at [781, 192] on span "In-reno (8)" at bounding box center [807, 191] width 208 height 23
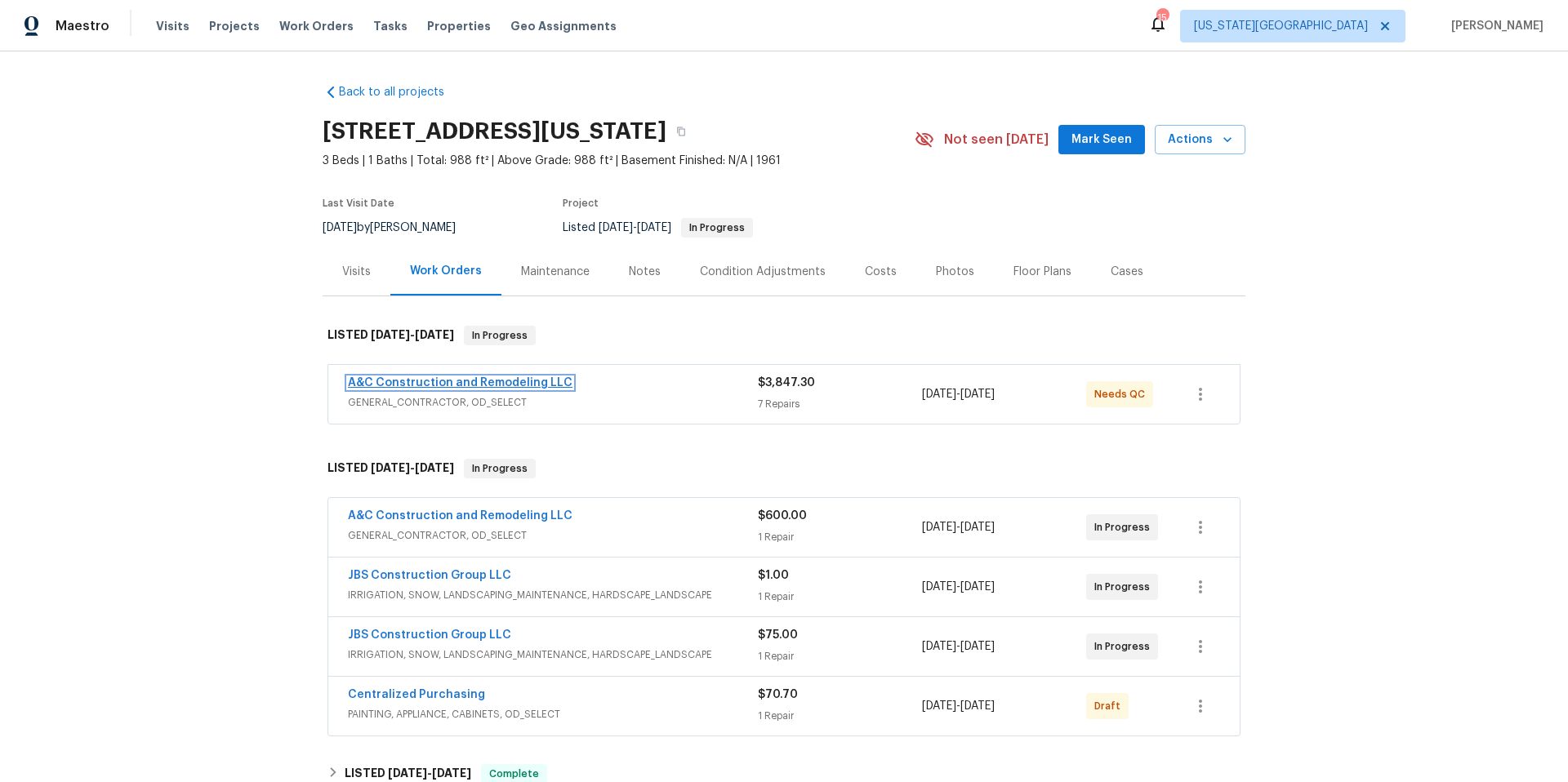
click at [458, 377] on link "A&C Construction and Remodeling LLC" at bounding box center [460, 383] width 224 height 12
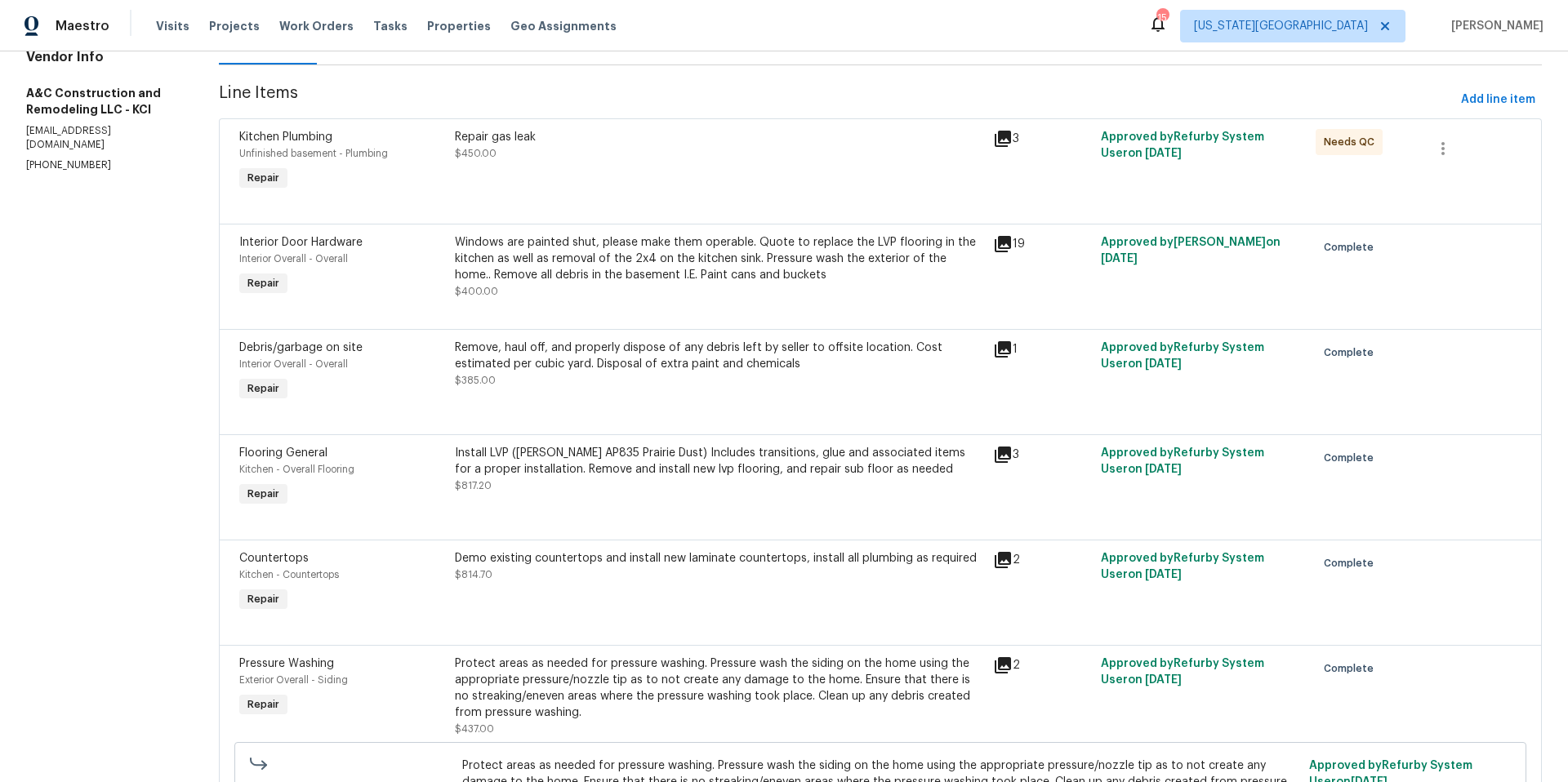
scroll to position [199, 0]
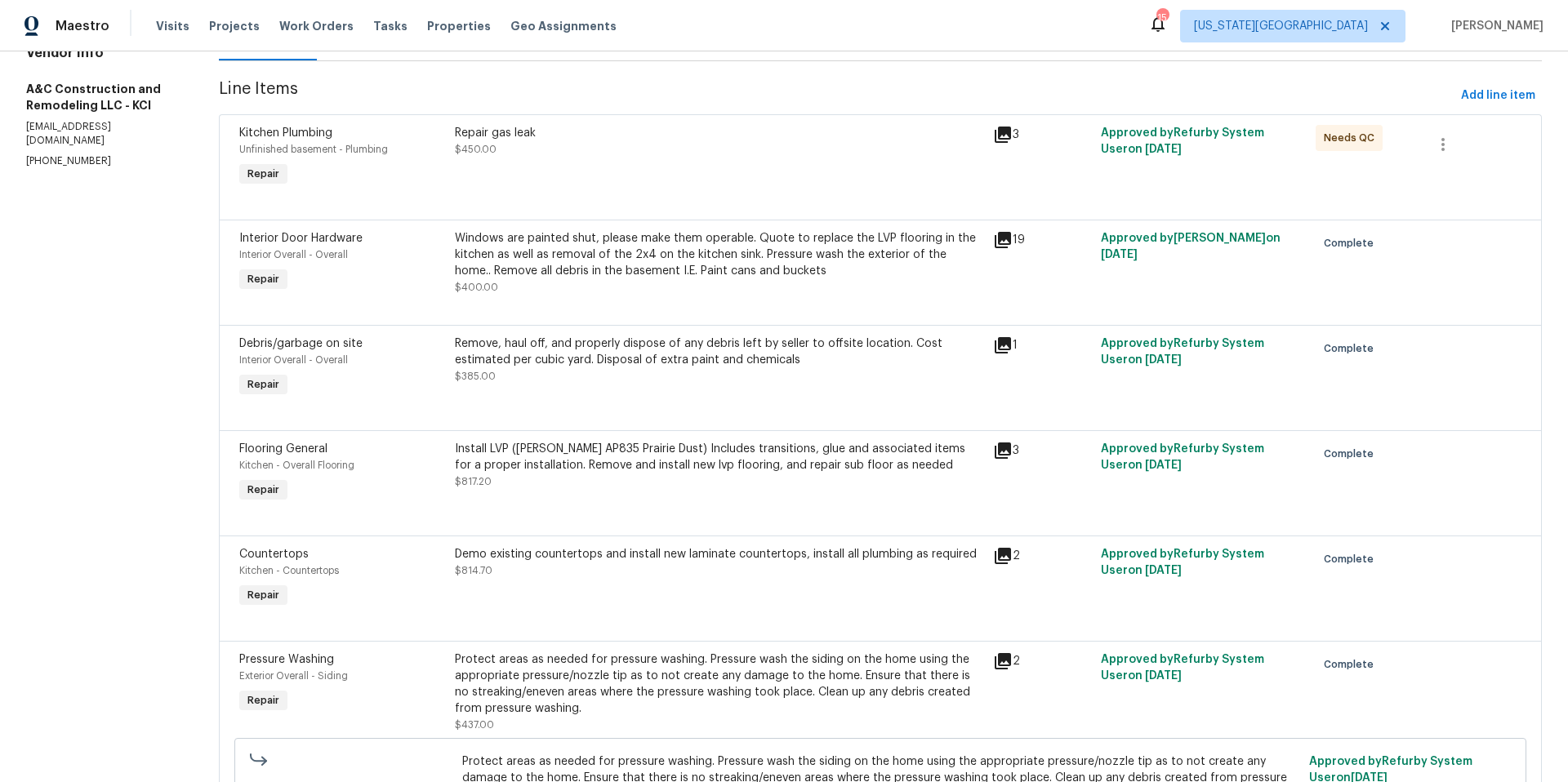
click at [1011, 448] on icon at bounding box center [1002, 450] width 16 height 16
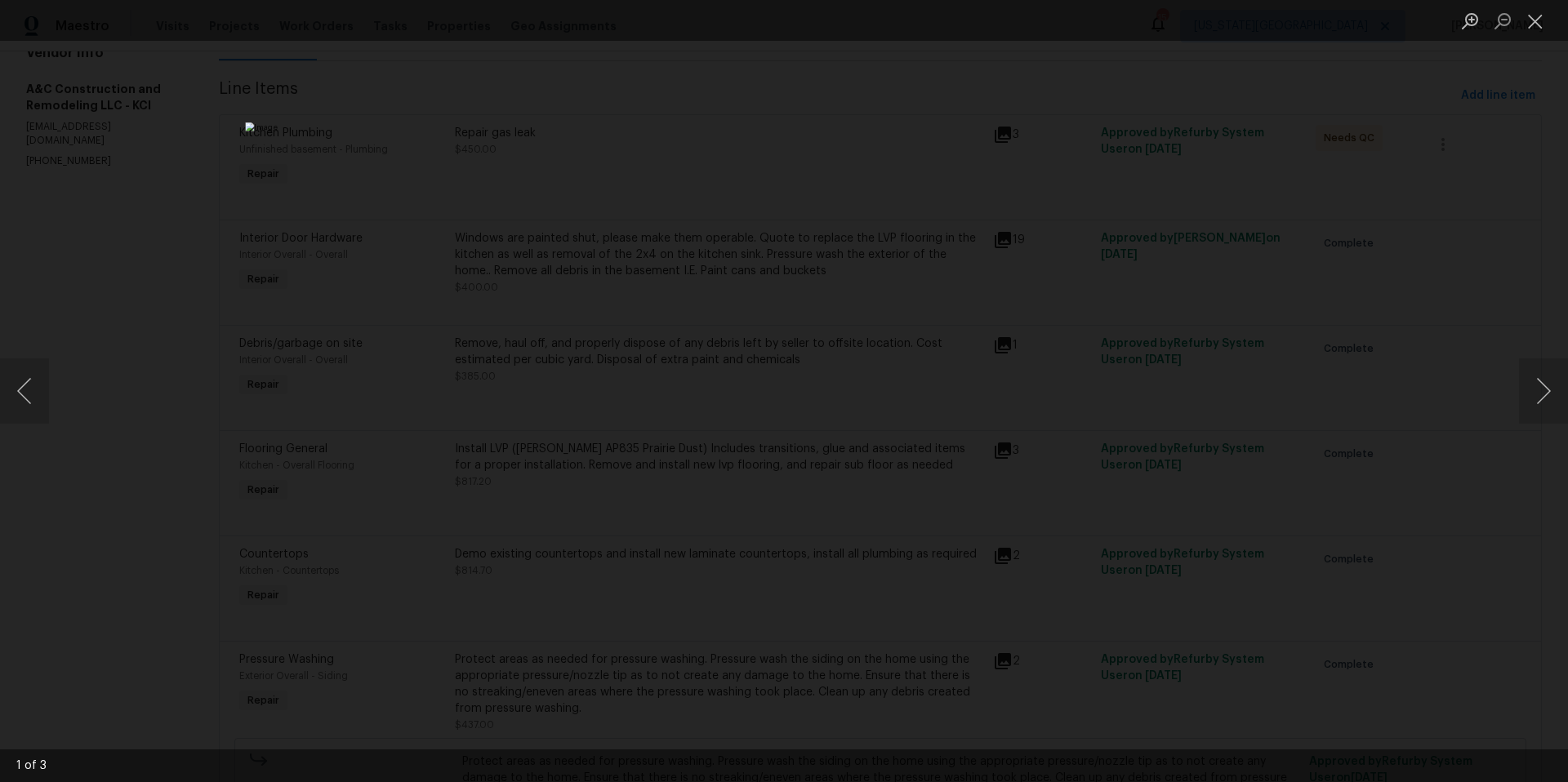
click at [1449, 430] on div "Lightbox" at bounding box center [784, 391] width 1568 height 782
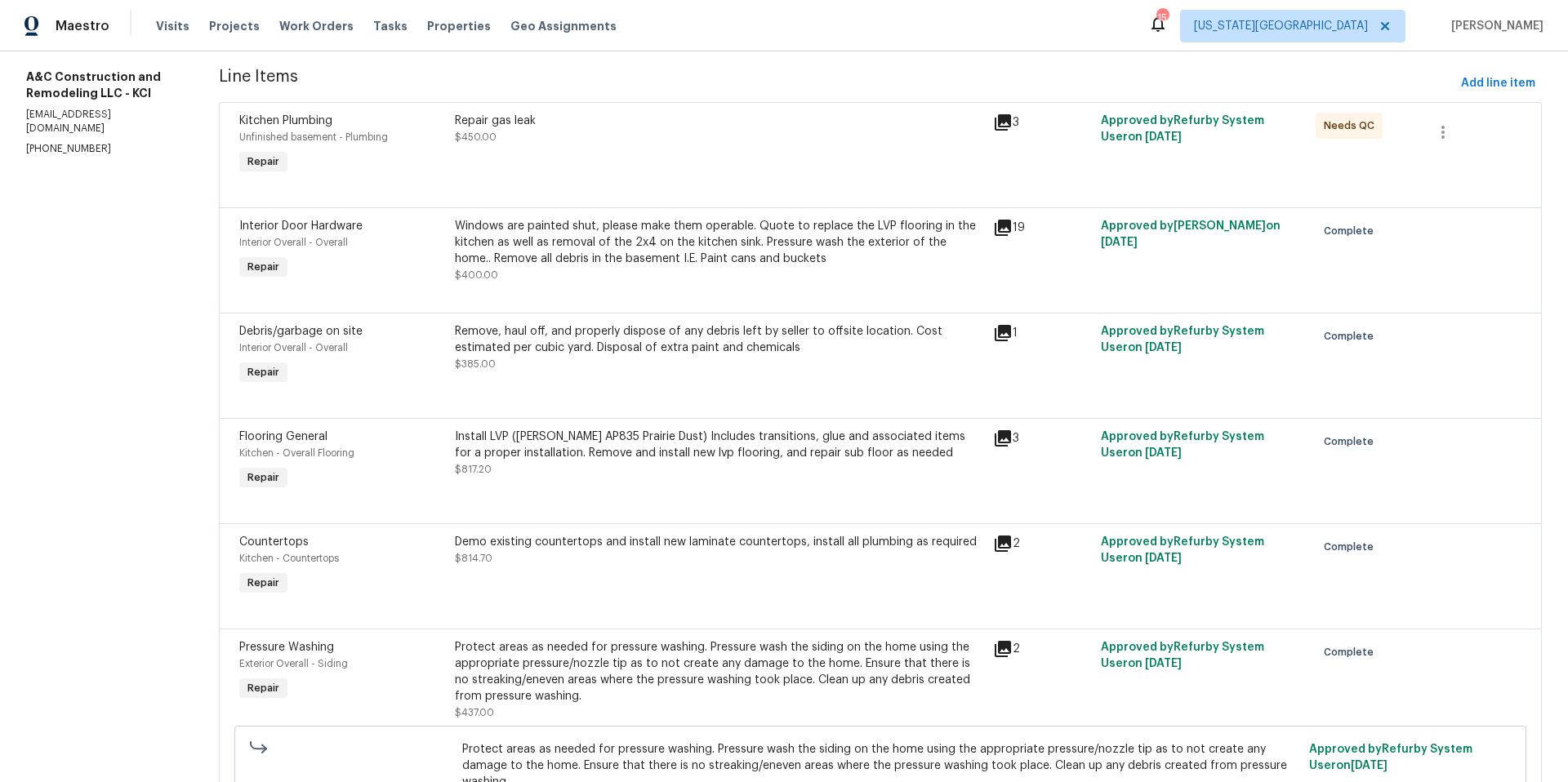
scroll to position [218, 0]
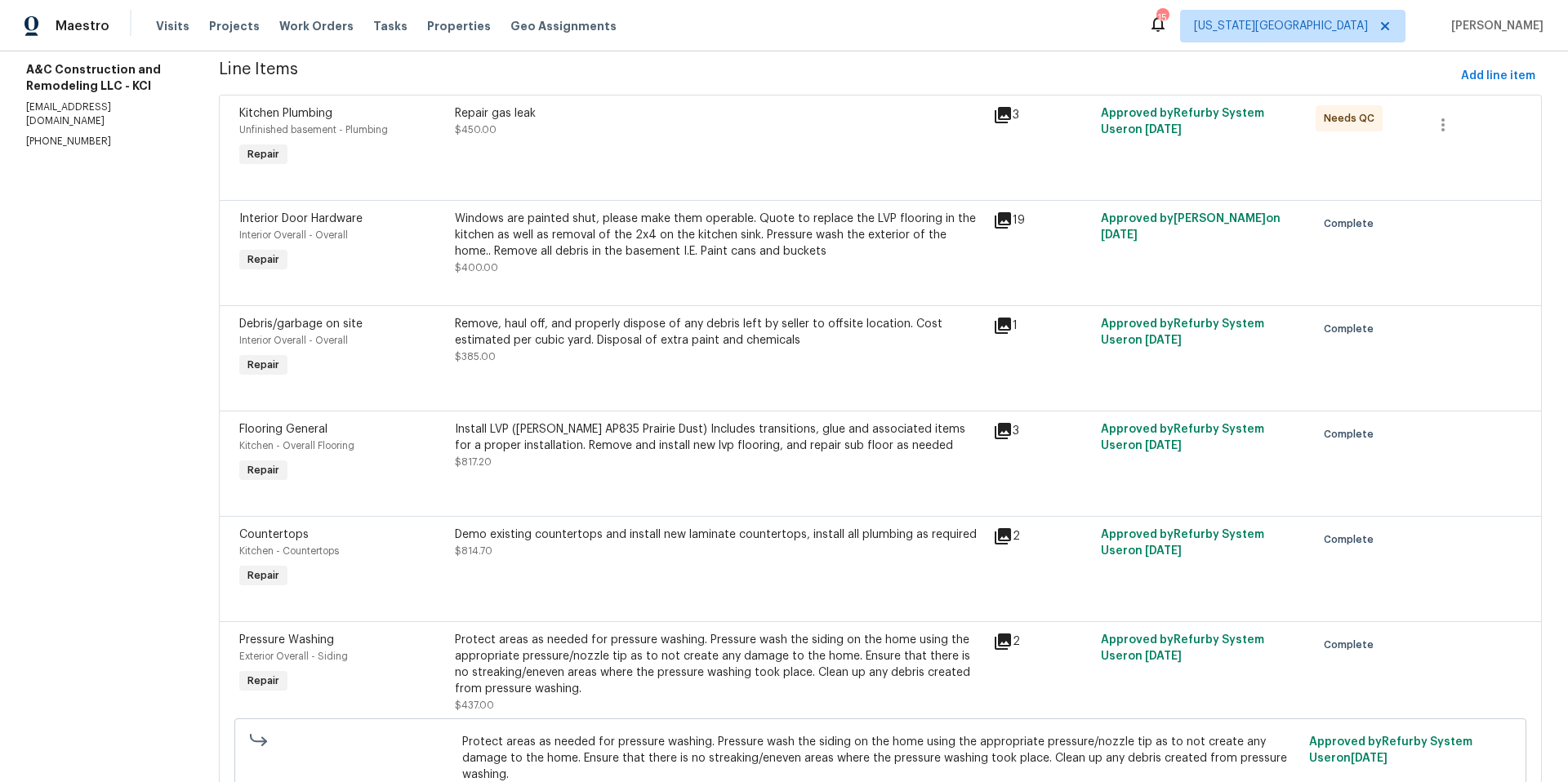
click at [867, 536] on div "Demo existing countertops and install new laminate countertops, install all plu…" at bounding box center [719, 535] width 529 height 16
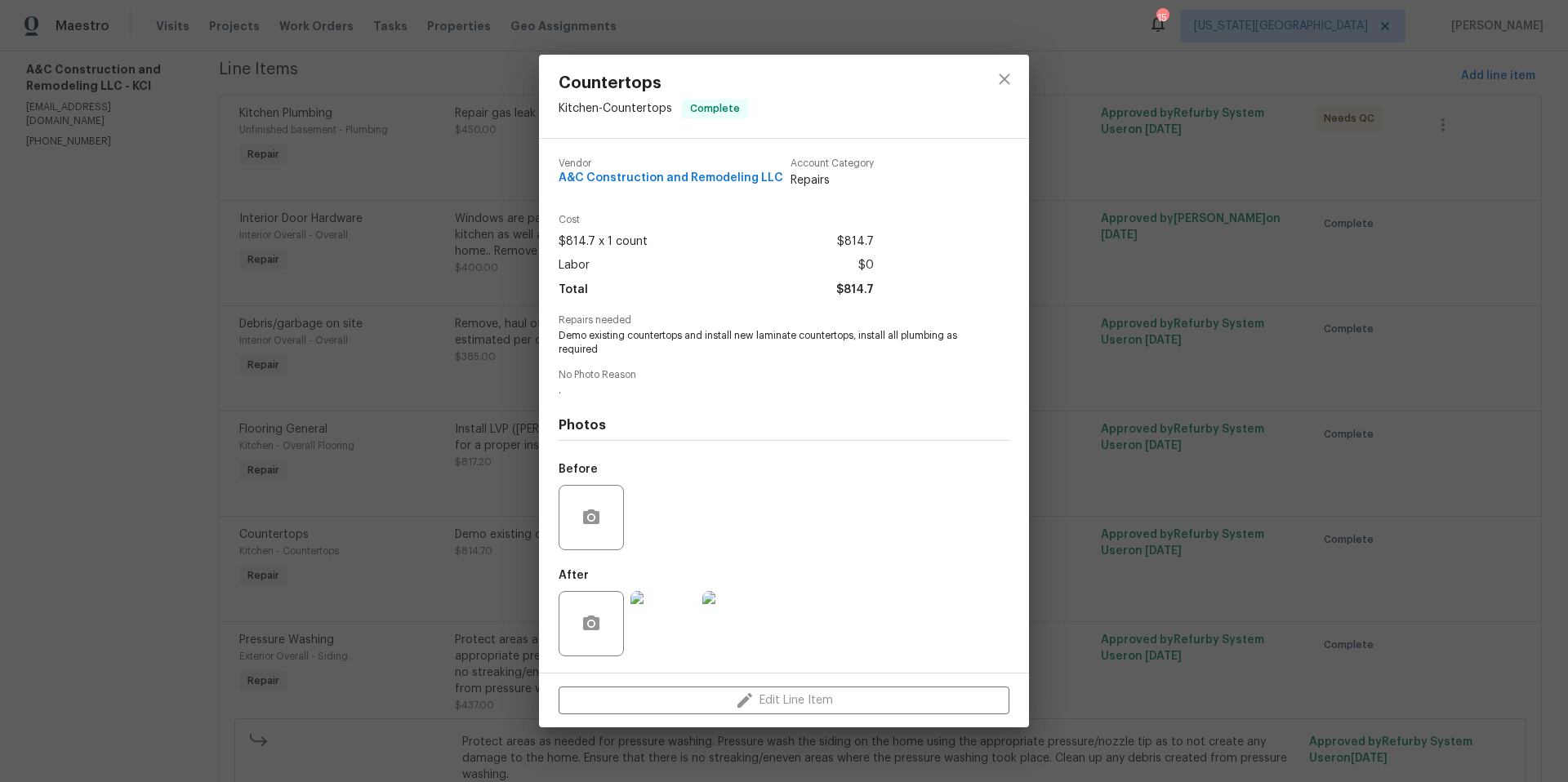
click at [661, 638] on img at bounding box center [663, 624] width 66 height 66
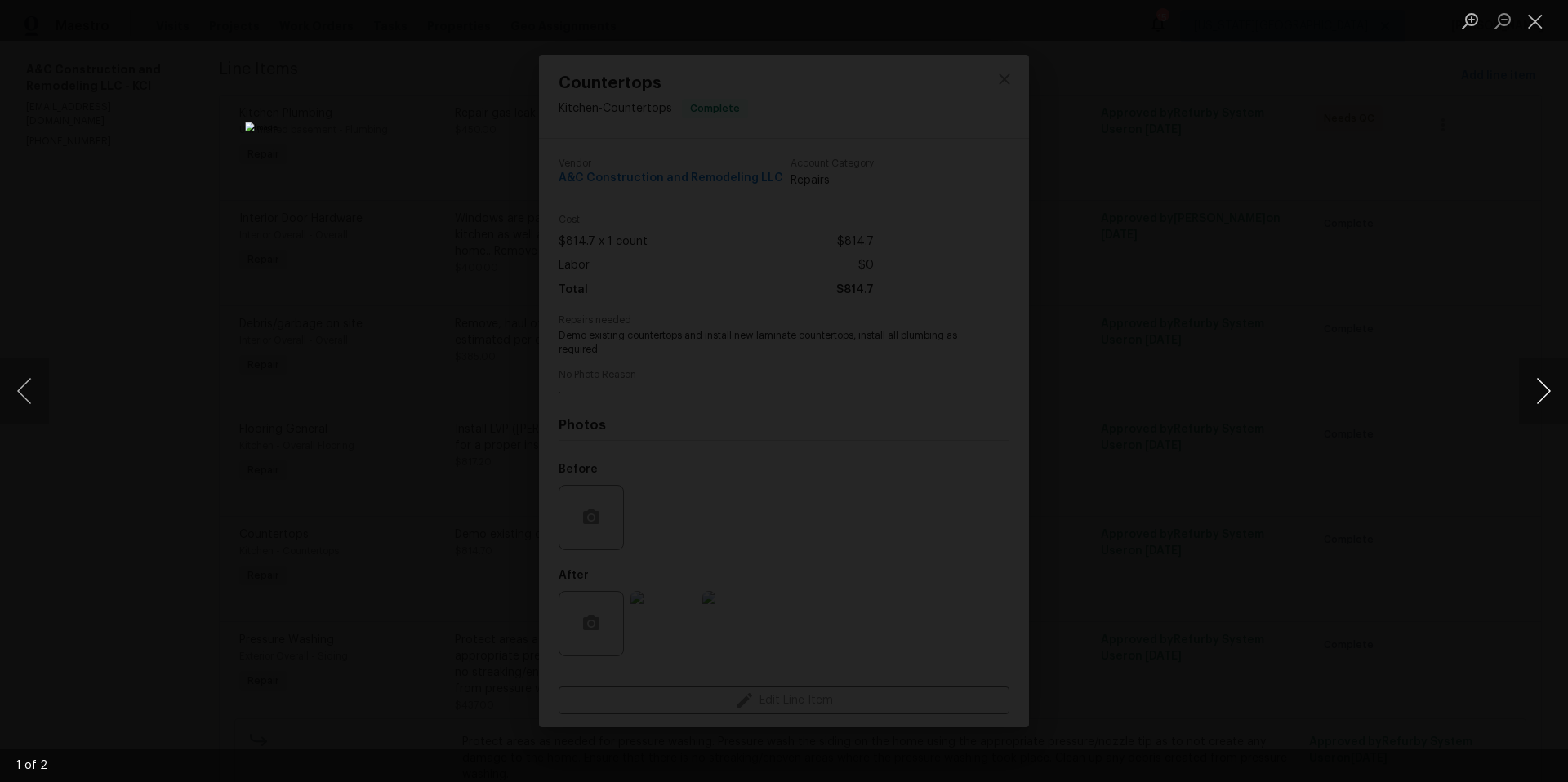
click at [1552, 392] on button "Next image" at bounding box center [1543, 391] width 49 height 66
click at [1398, 451] on div "Lightbox" at bounding box center [784, 391] width 1568 height 782
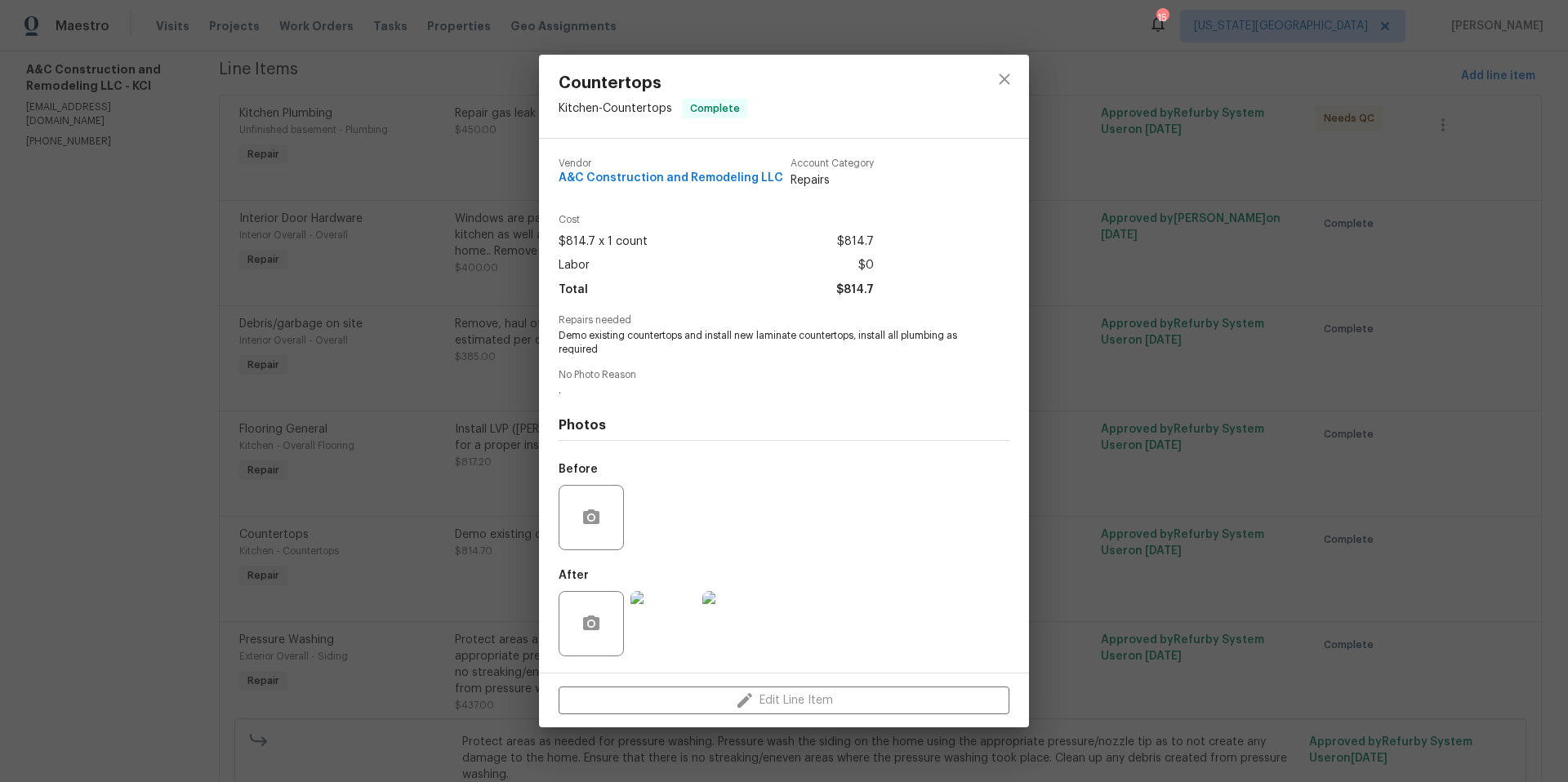
click at [662, 636] on img at bounding box center [663, 624] width 66 height 66
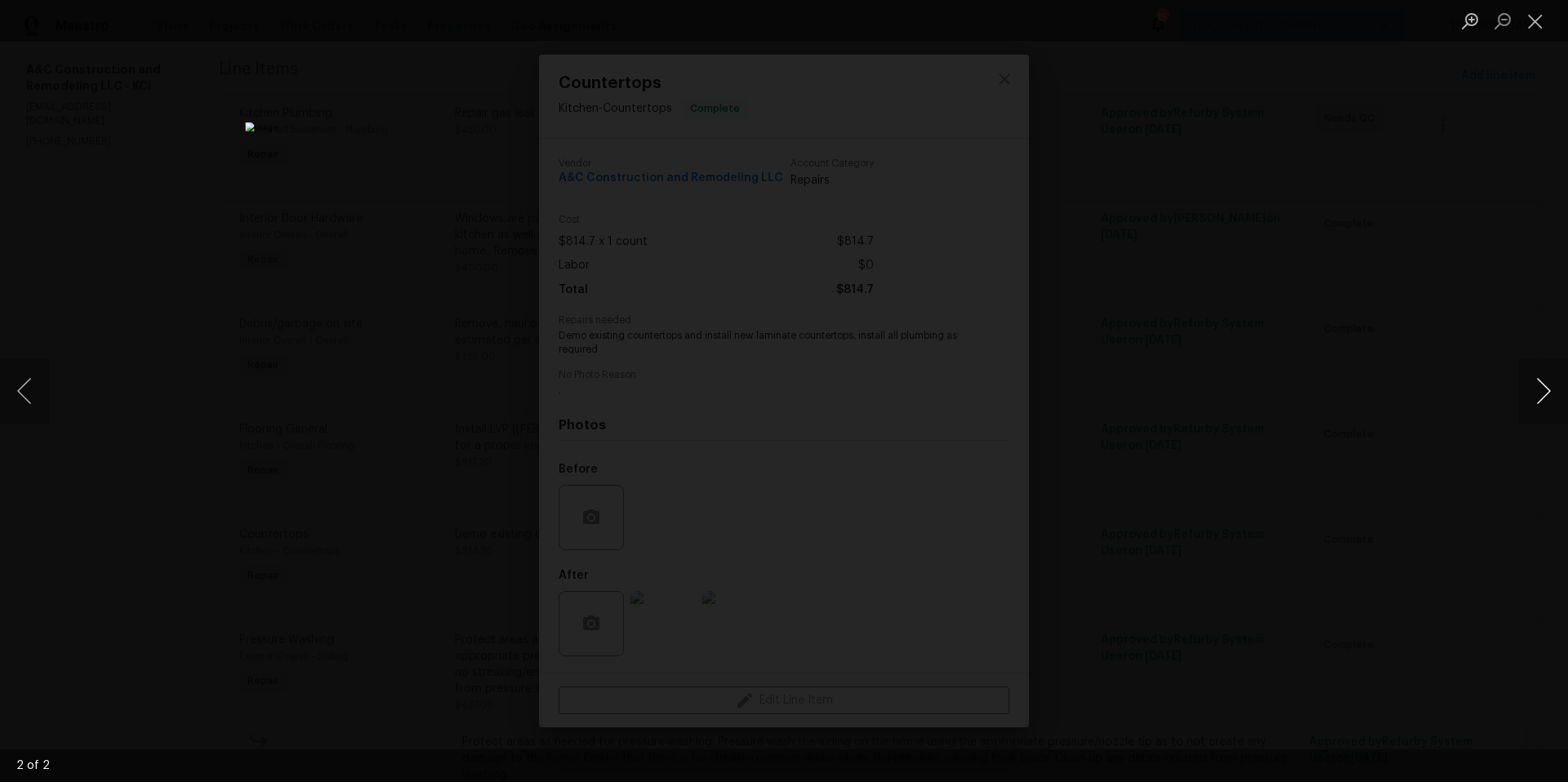
click at [1535, 393] on button "Next image" at bounding box center [1543, 391] width 49 height 66
click at [1231, 344] on div "Lightbox" at bounding box center [784, 391] width 1568 height 782
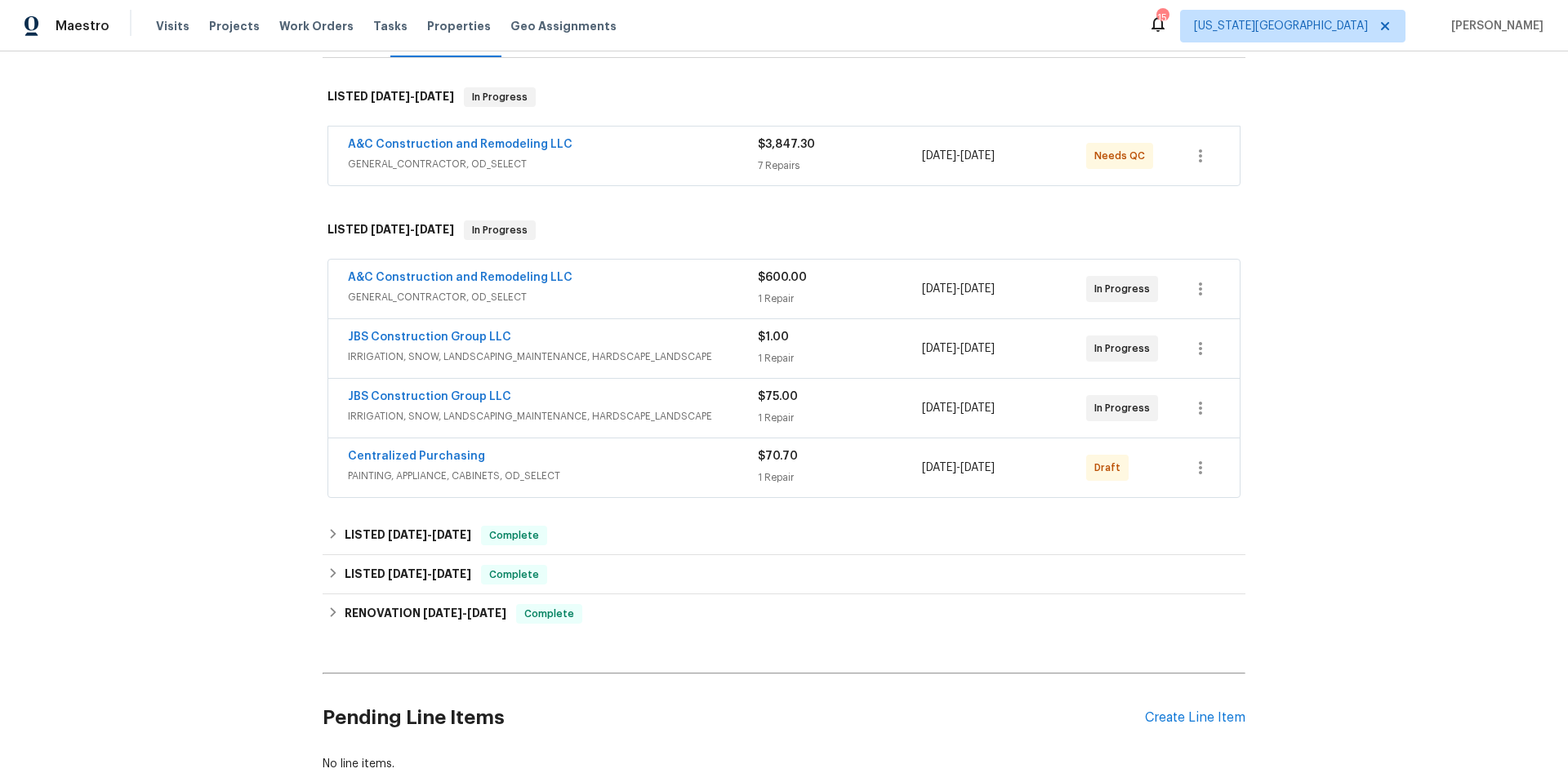
scroll to position [248, 0]
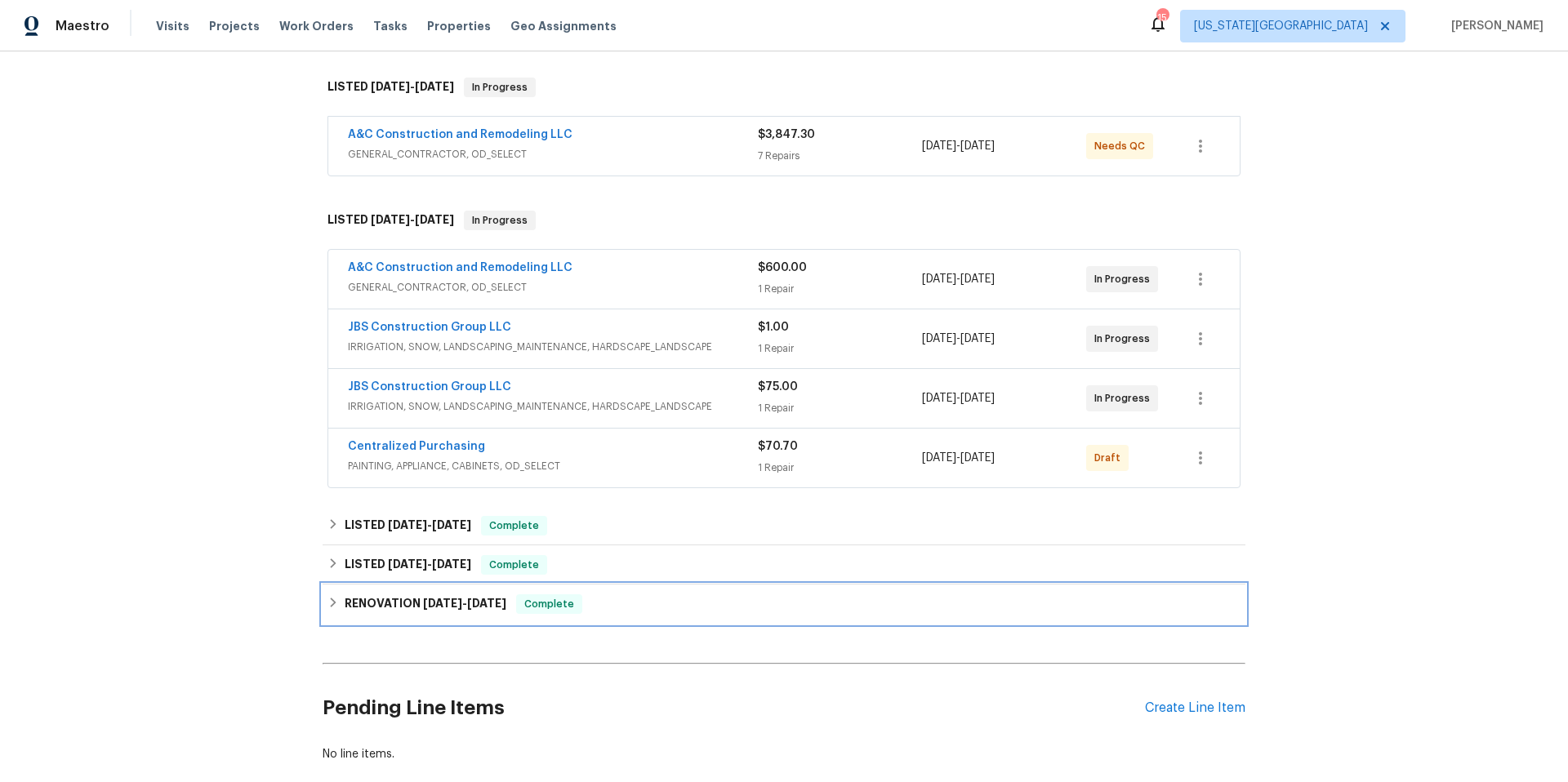
click at [349, 608] on h6 "RENOVATION [DATE] - [DATE]" at bounding box center [425, 604] width 161 height 19
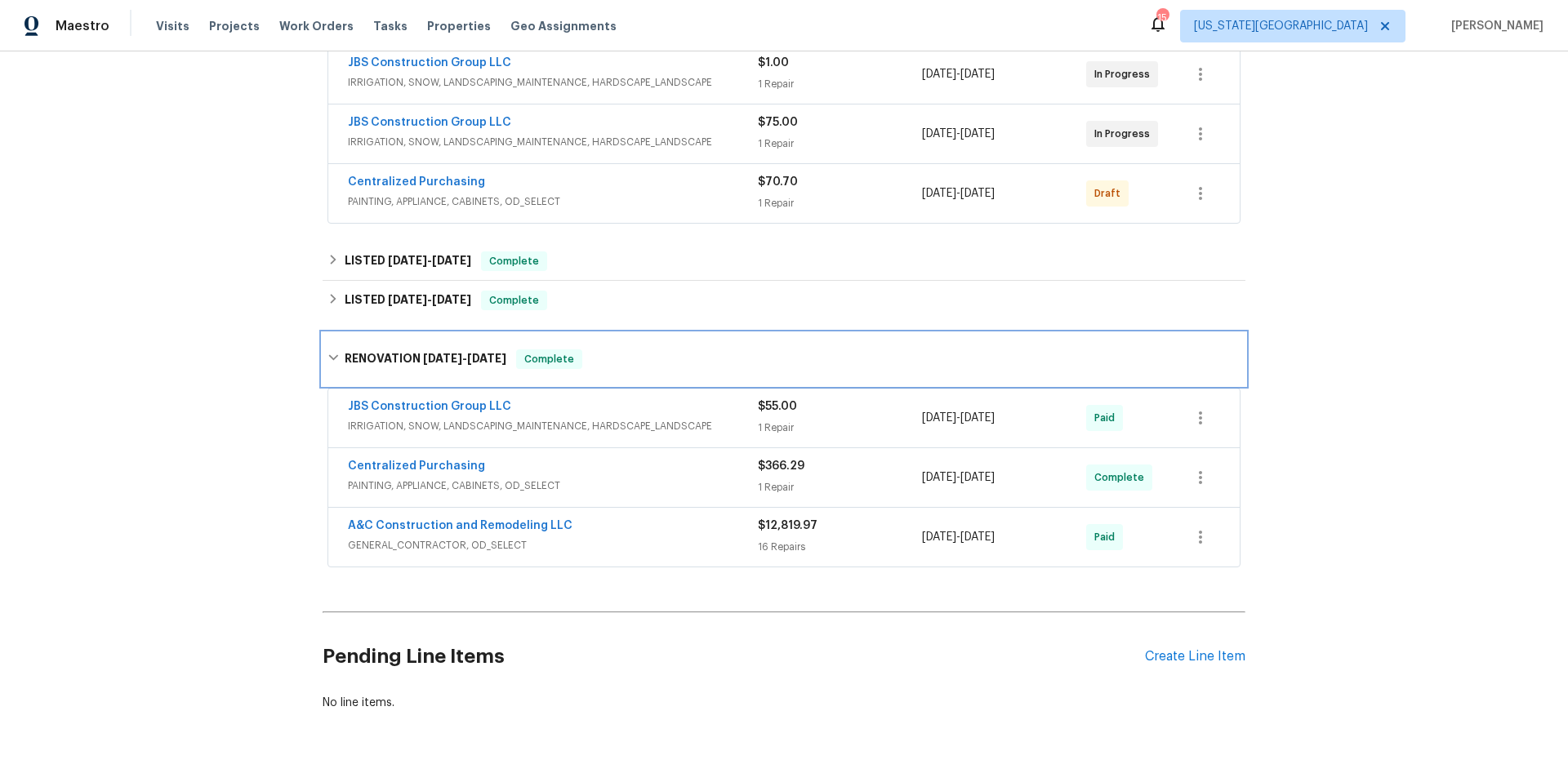
scroll to position [518, 0]
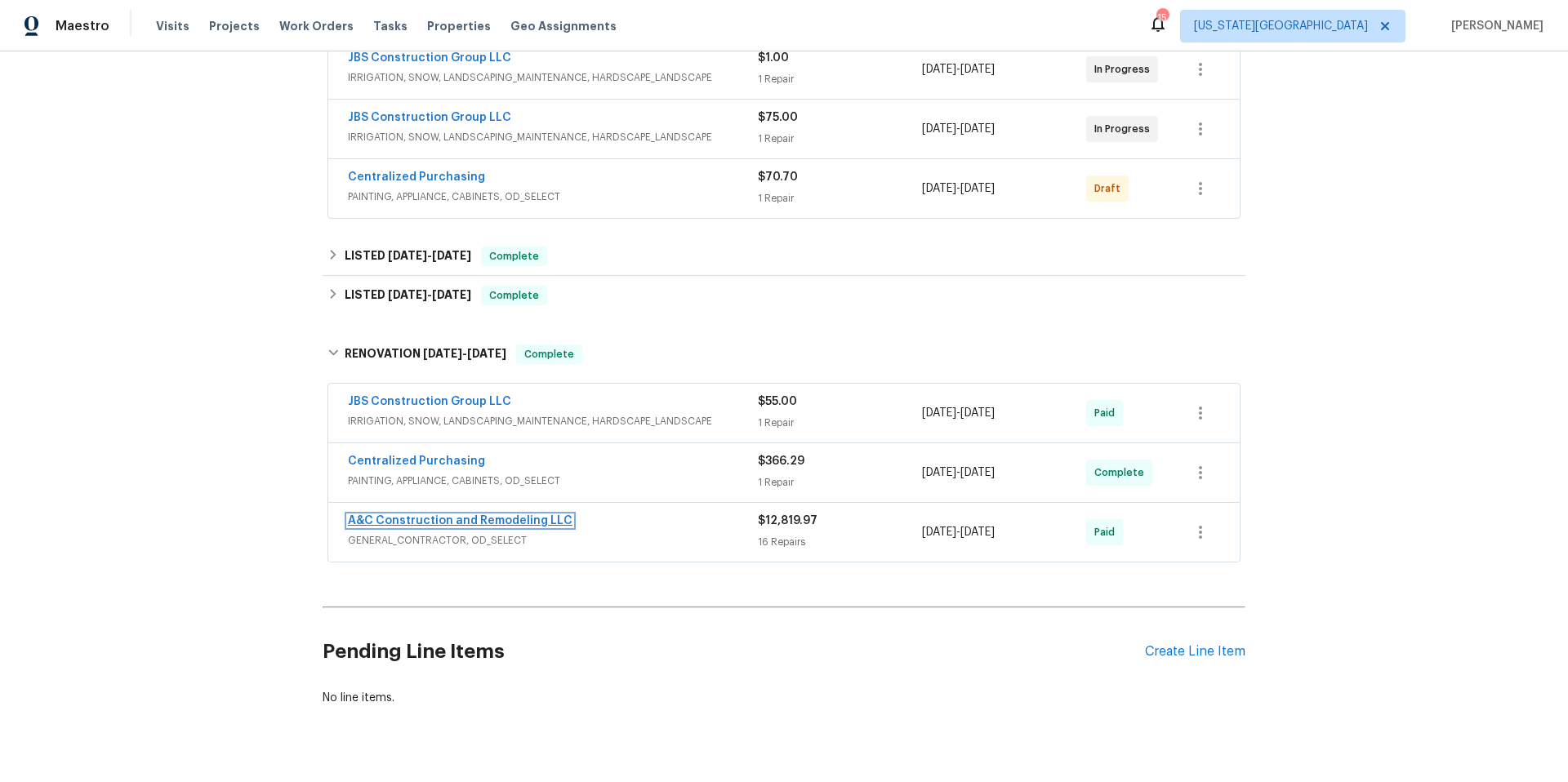
click at [465, 525] on link "A&C Construction and Remodeling LLC" at bounding box center [460, 521] width 224 height 12
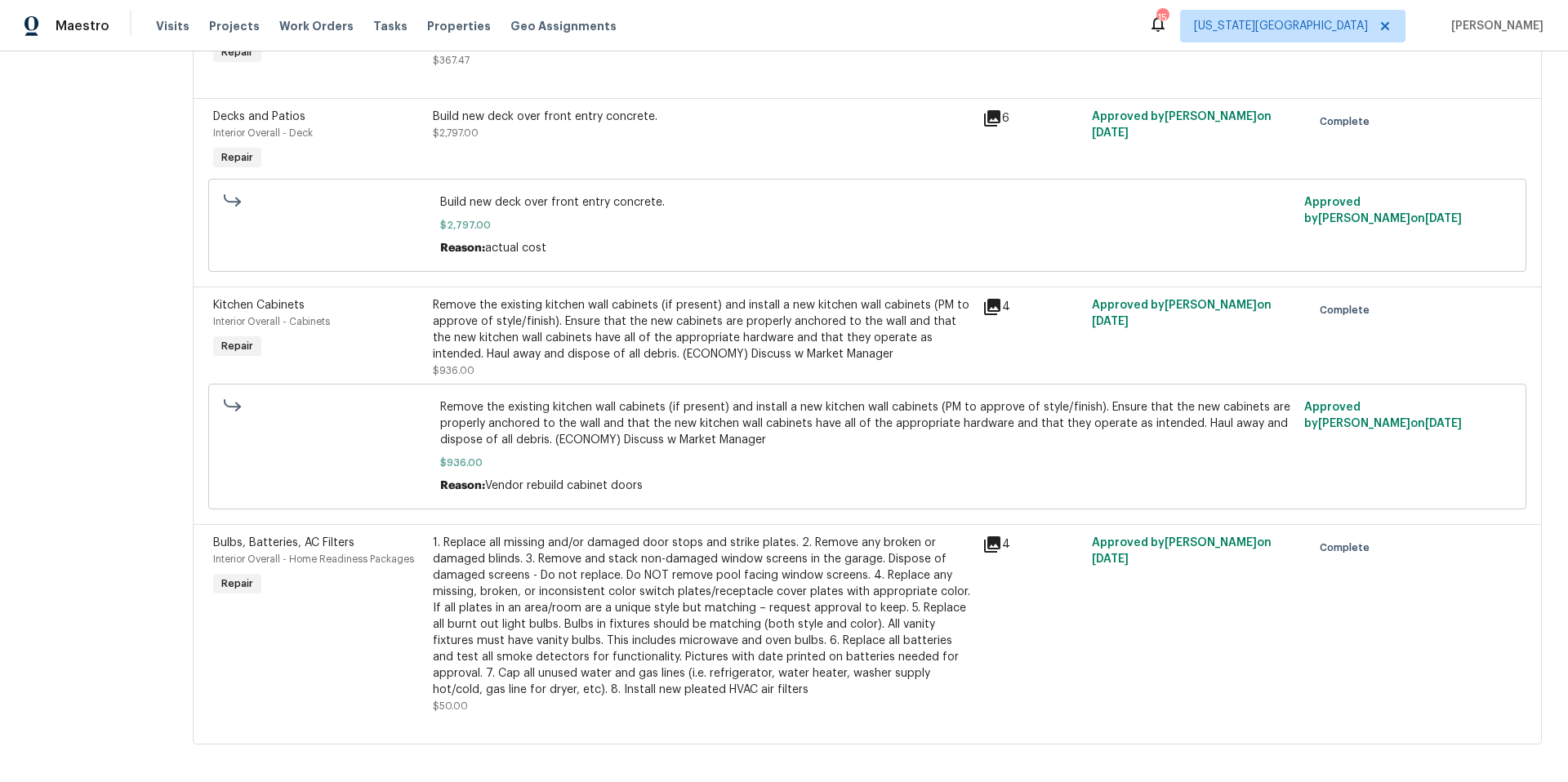
scroll to position [2105, 0]
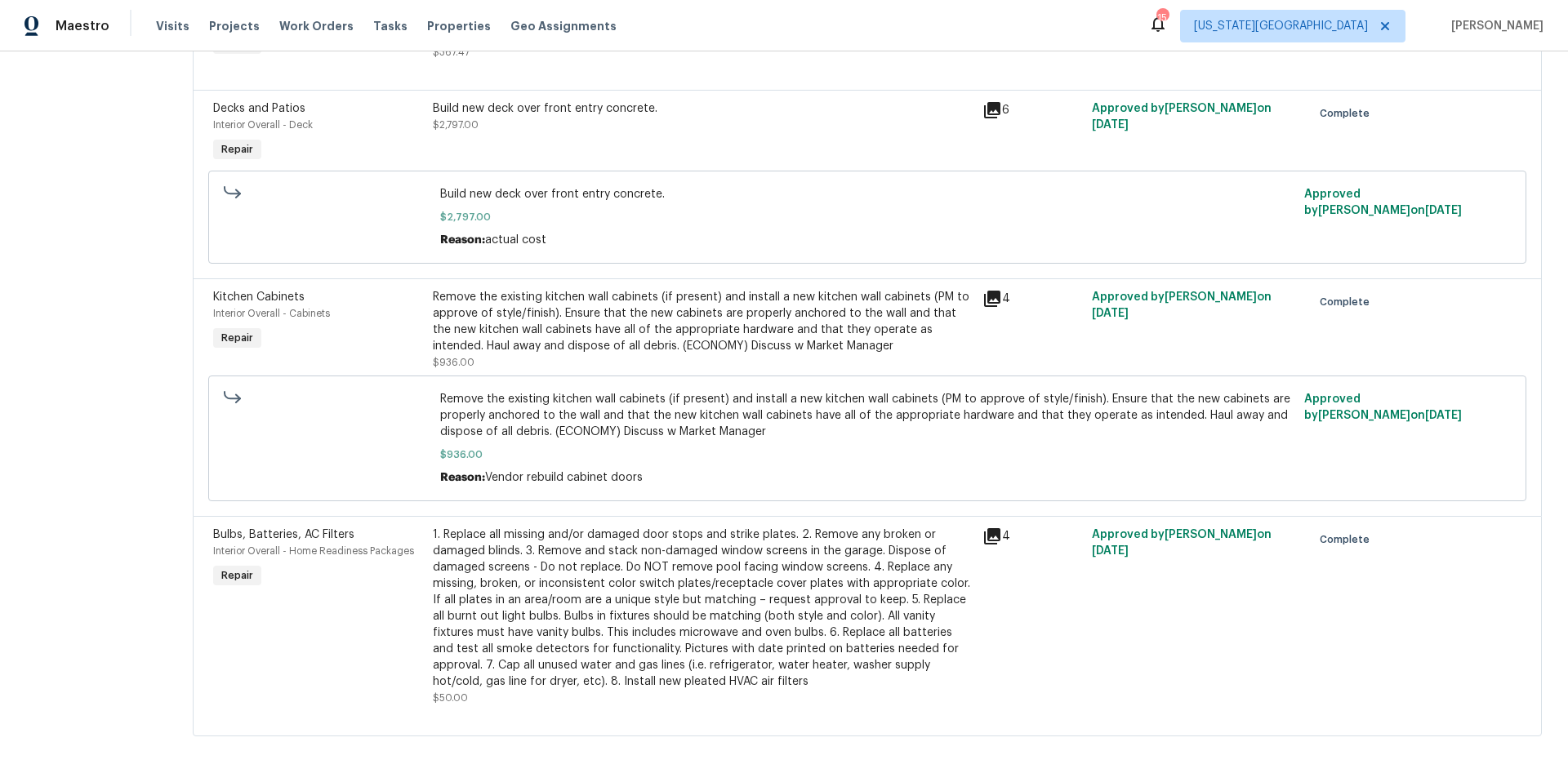
click at [999, 298] on icon at bounding box center [992, 299] width 16 height 16
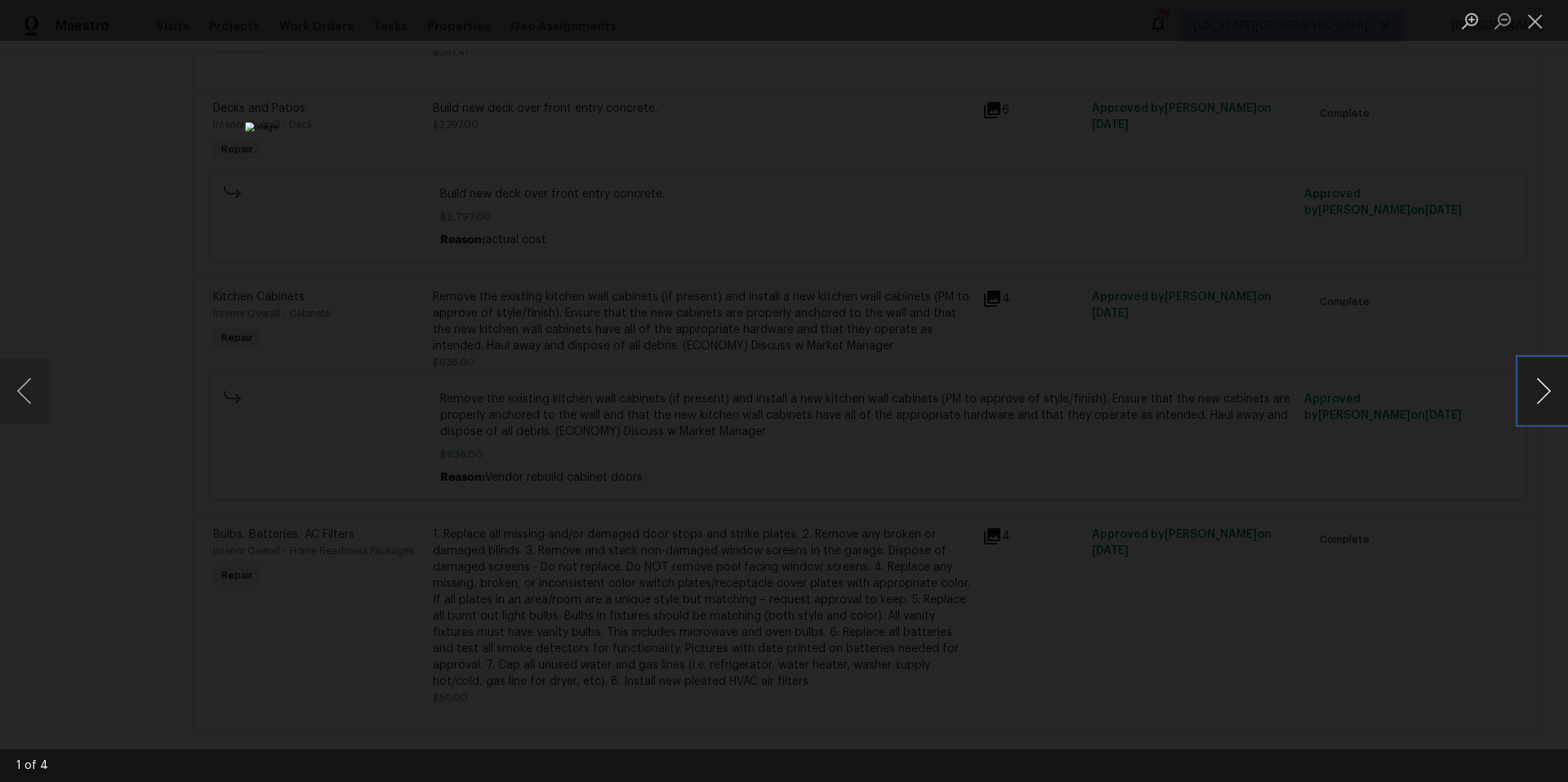
click at [1529, 399] on button "Next image" at bounding box center [1543, 391] width 49 height 66
click at [1426, 417] on div "Lightbox" at bounding box center [784, 391] width 1568 height 782
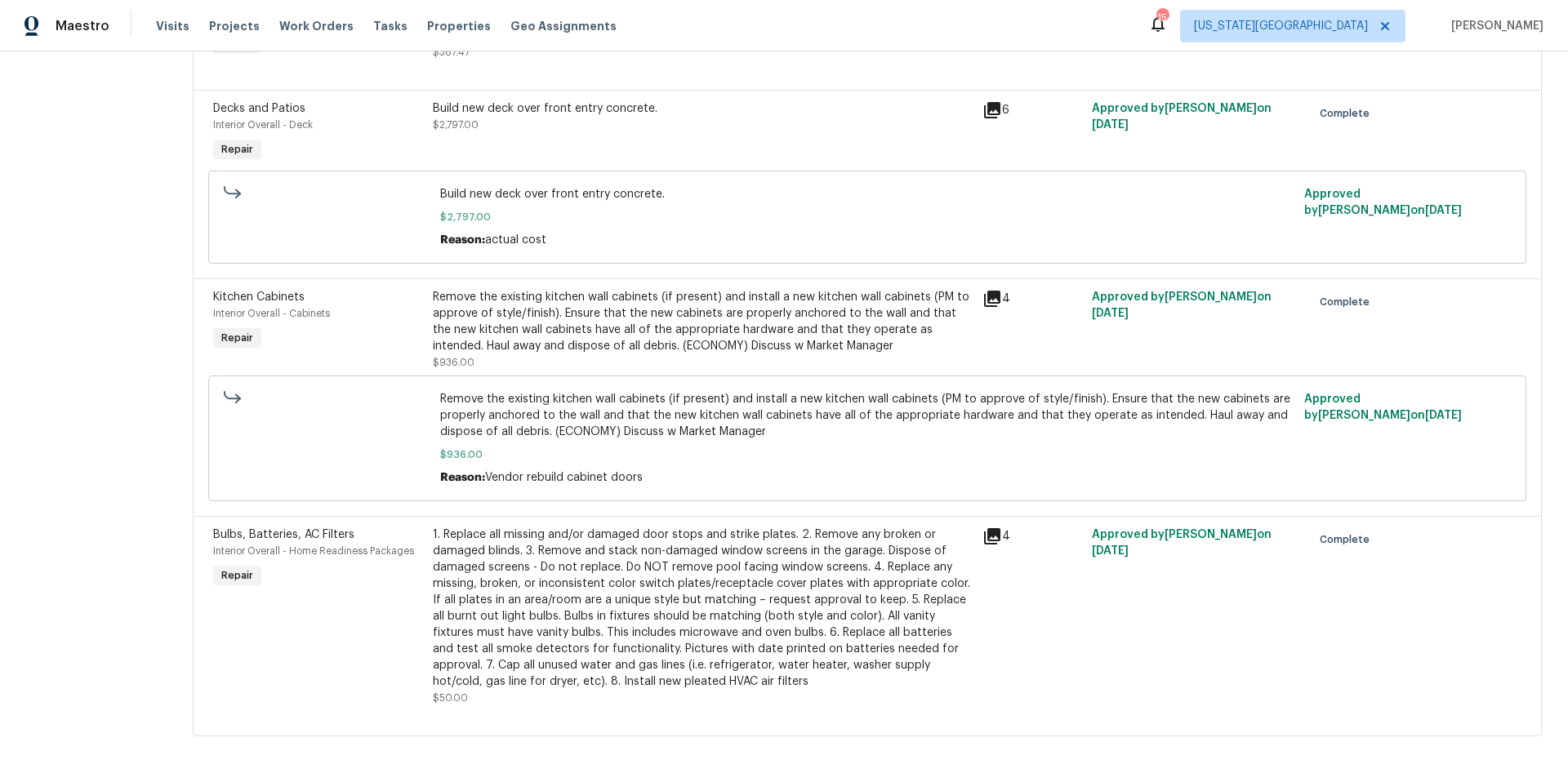
click at [536, 350] on div "Remove the existing kitchen wall cabinets (if present) and install a new kitche…" at bounding box center [703, 322] width 539 height 66
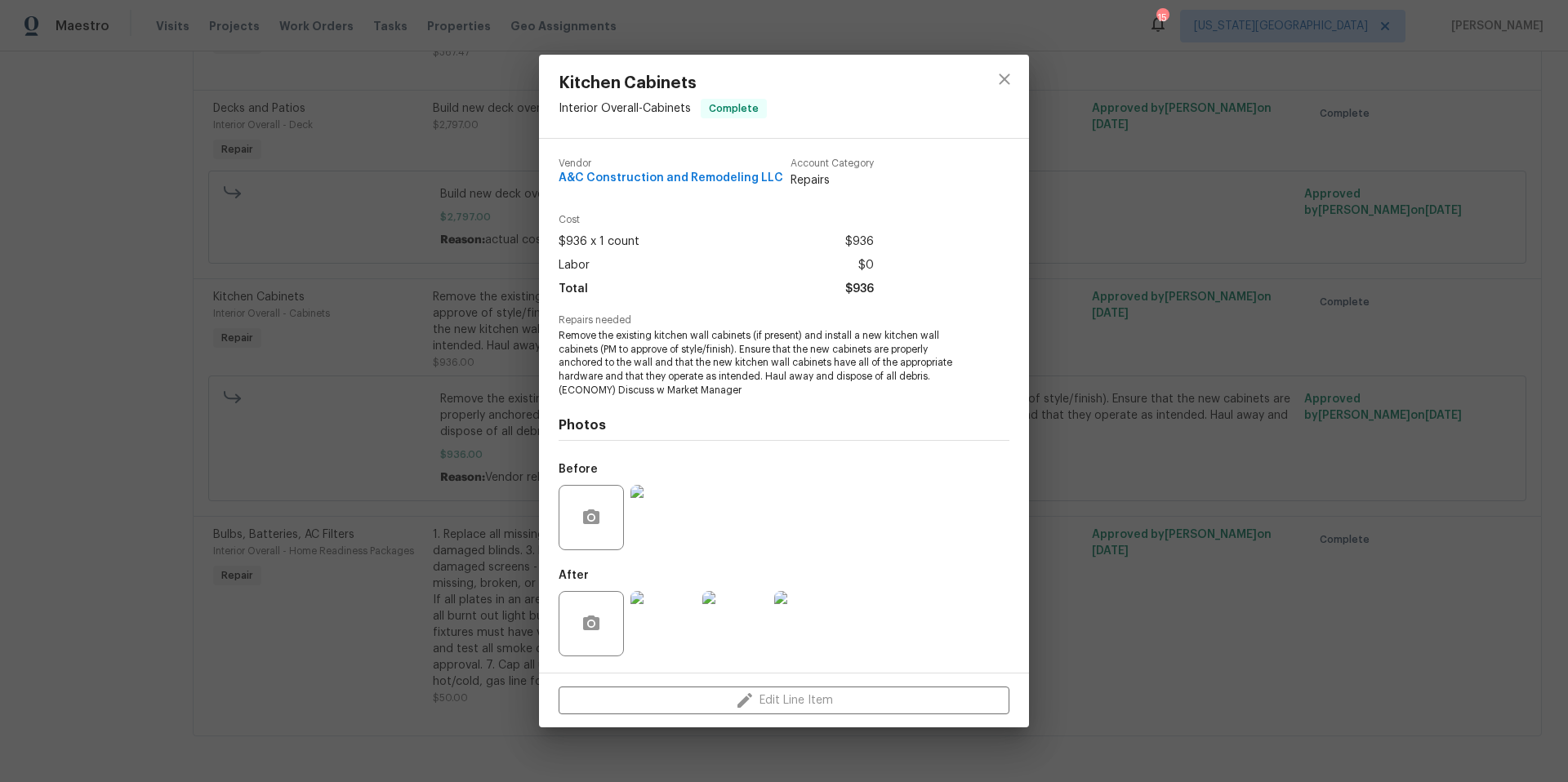
click at [656, 533] on img at bounding box center [663, 518] width 66 height 66
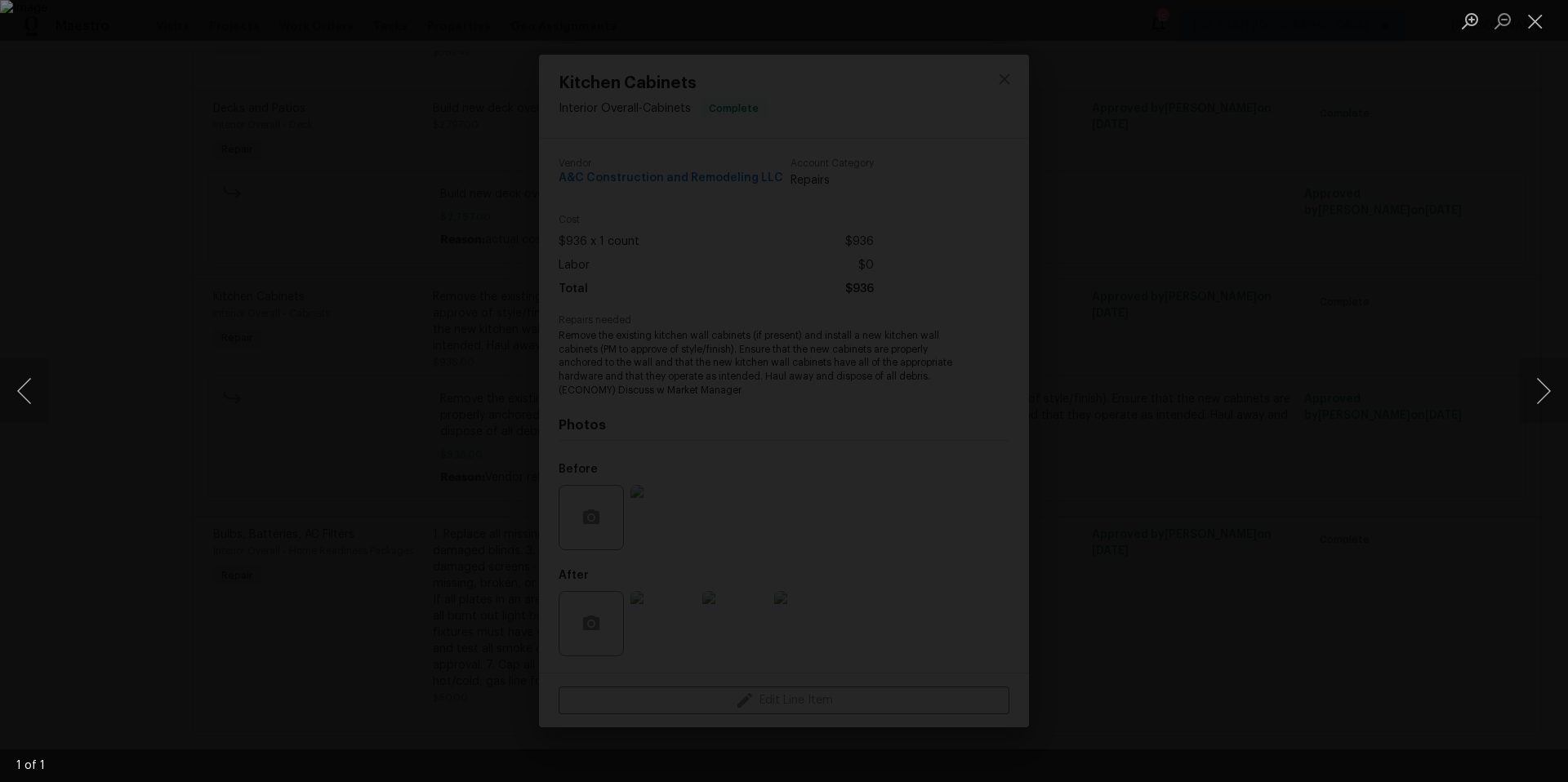
click at [1255, 471] on div "Lightbox" at bounding box center [784, 391] width 1568 height 782
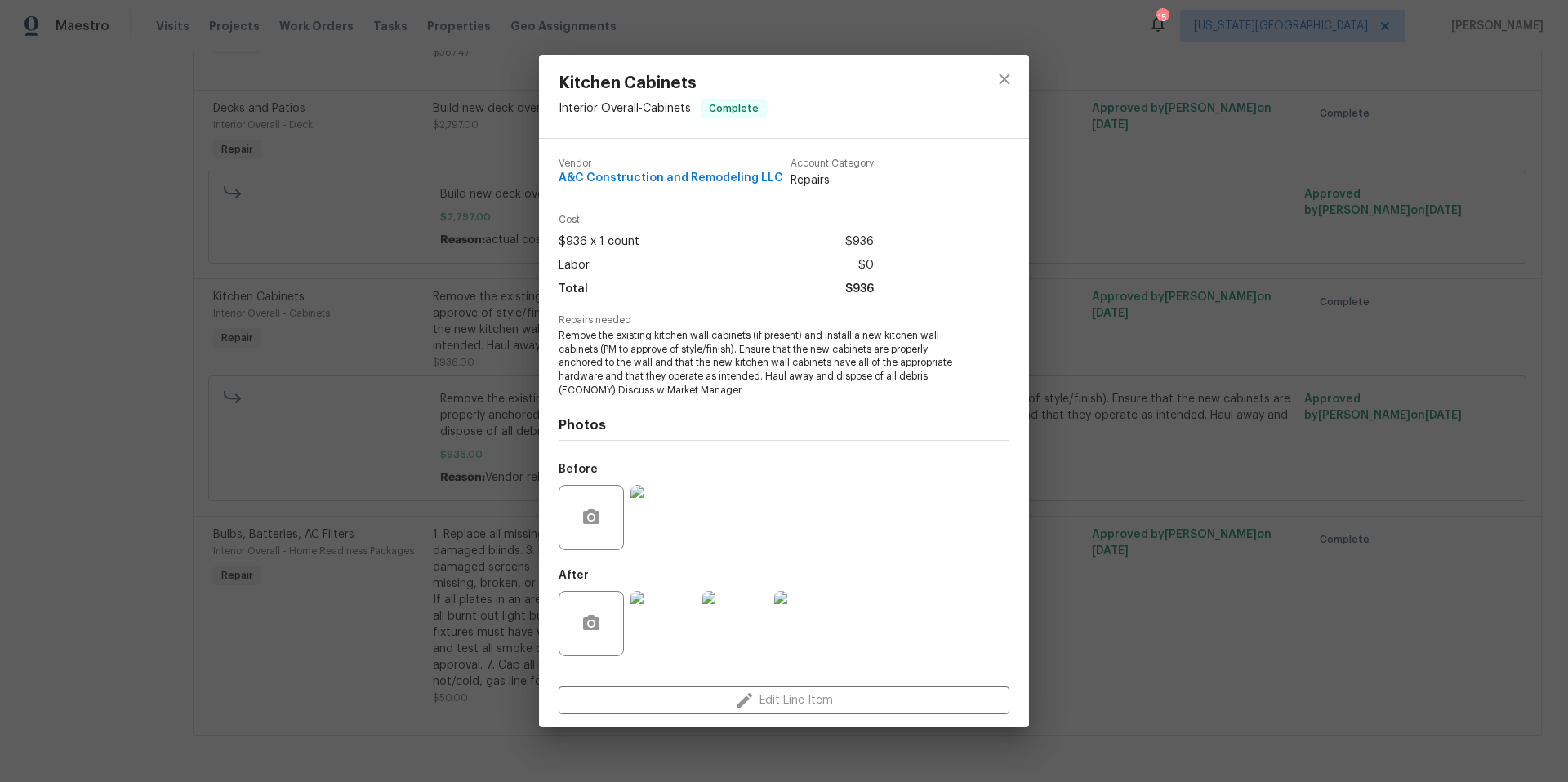
click at [654, 613] on img at bounding box center [663, 624] width 66 height 66
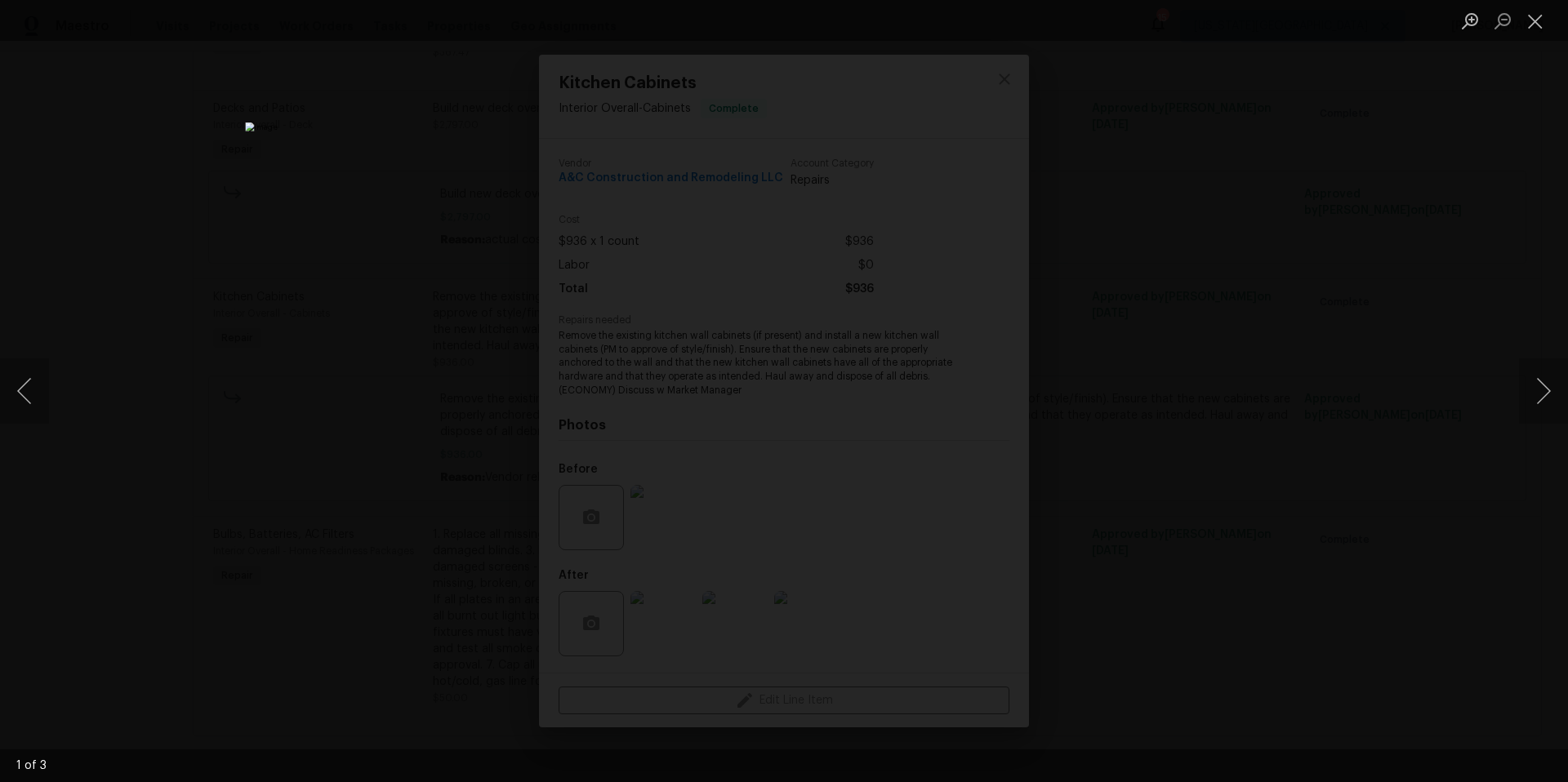
click at [1273, 536] on div "Lightbox" at bounding box center [784, 391] width 1568 height 782
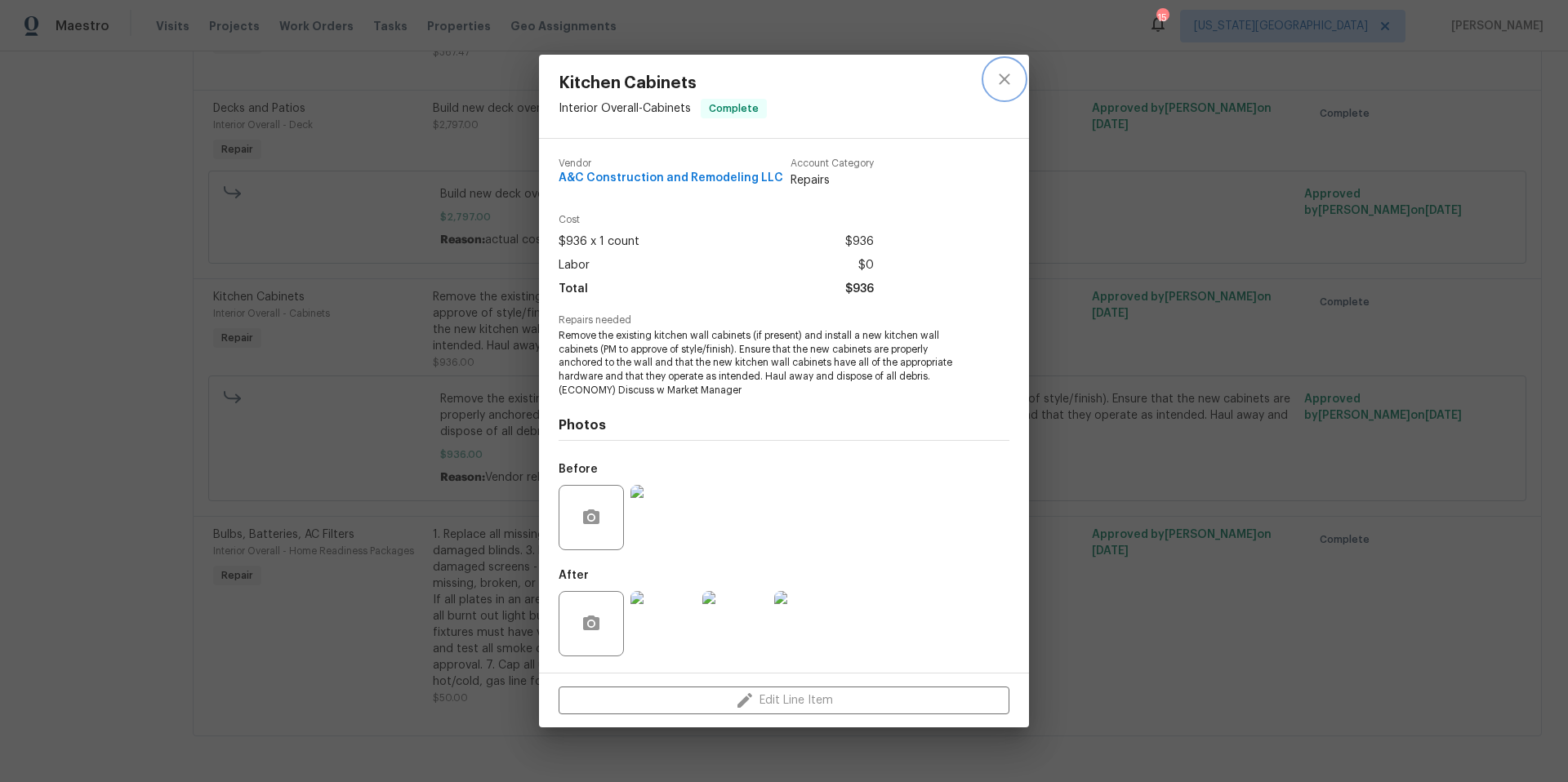
click at [1002, 76] on icon "close" at bounding box center [1004, 79] width 19 height 19
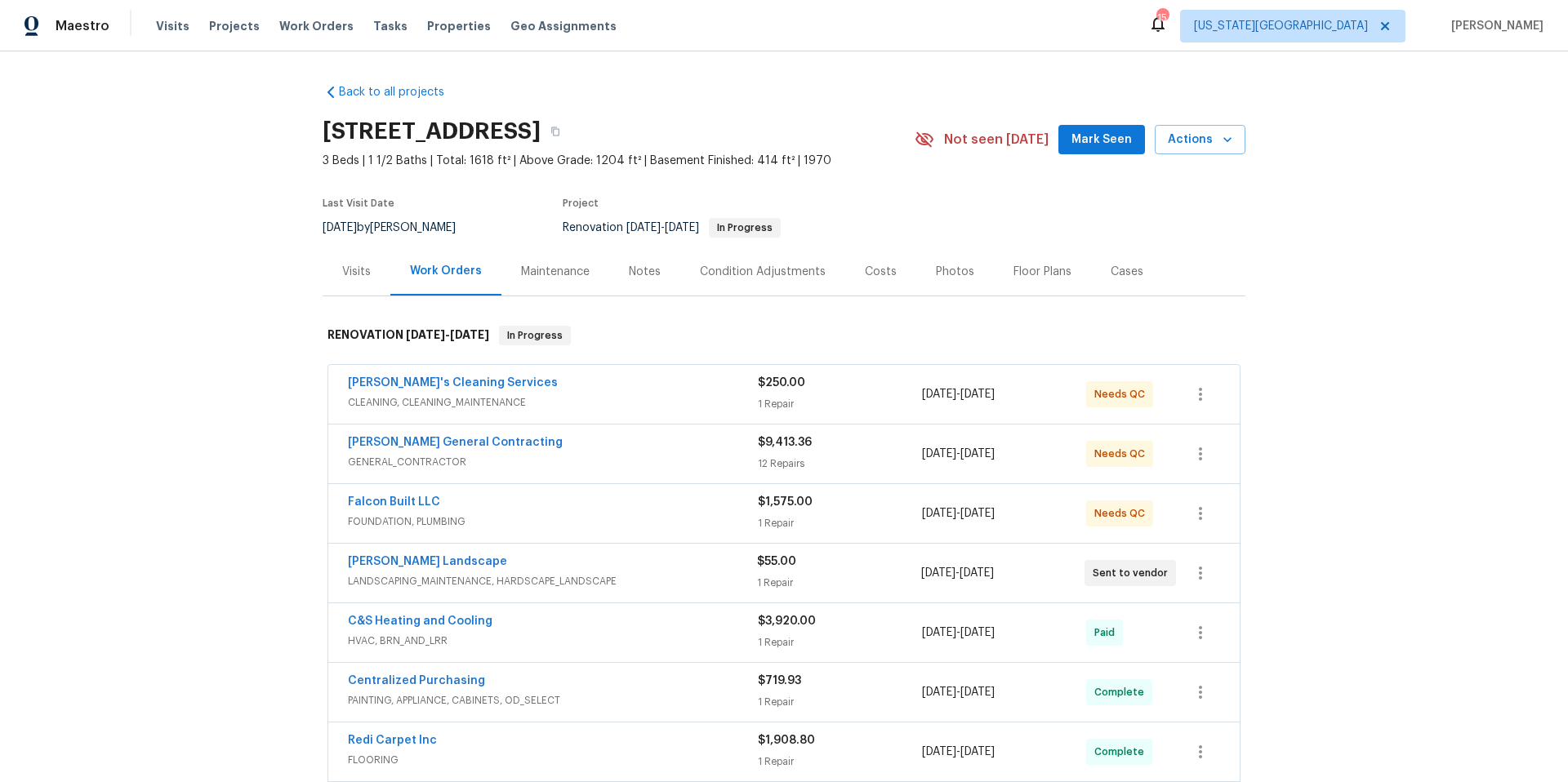
scroll to position [4, 0]
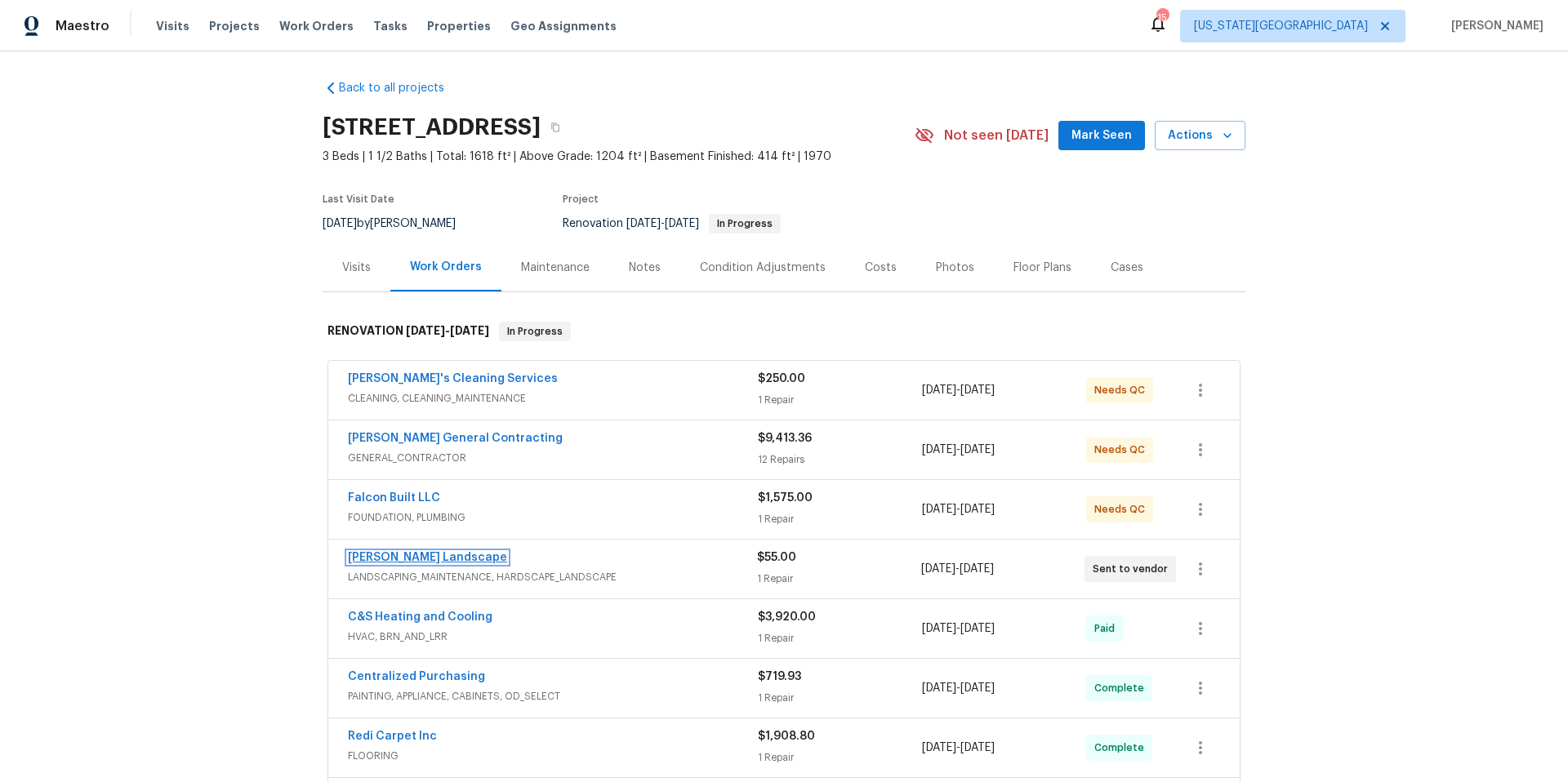
click at [414, 558] on link "[PERSON_NAME] Landscape" at bounding box center [427, 558] width 160 height 12
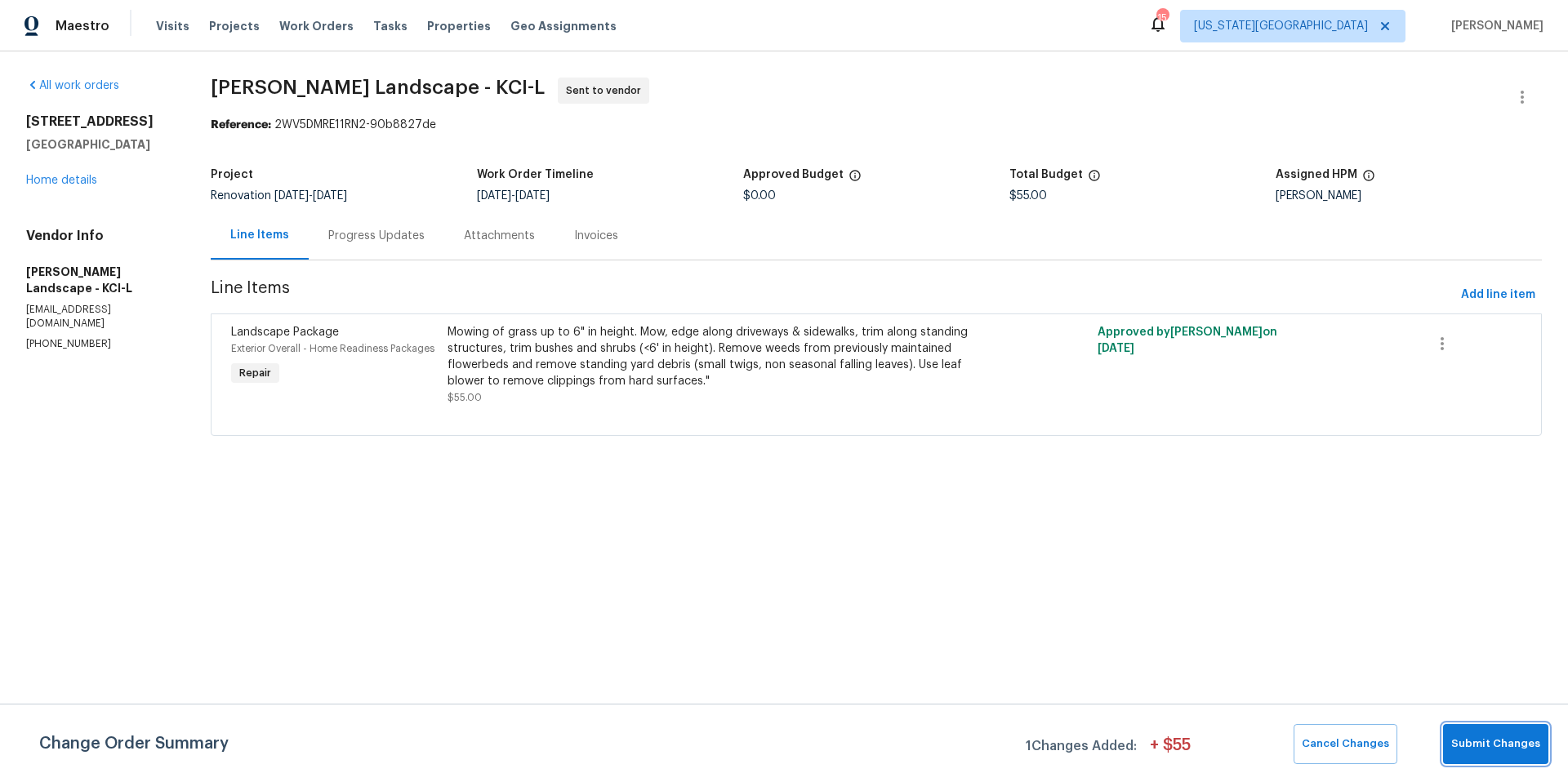
click at [1466, 746] on span "Submit Changes" at bounding box center [1495, 743] width 89 height 18
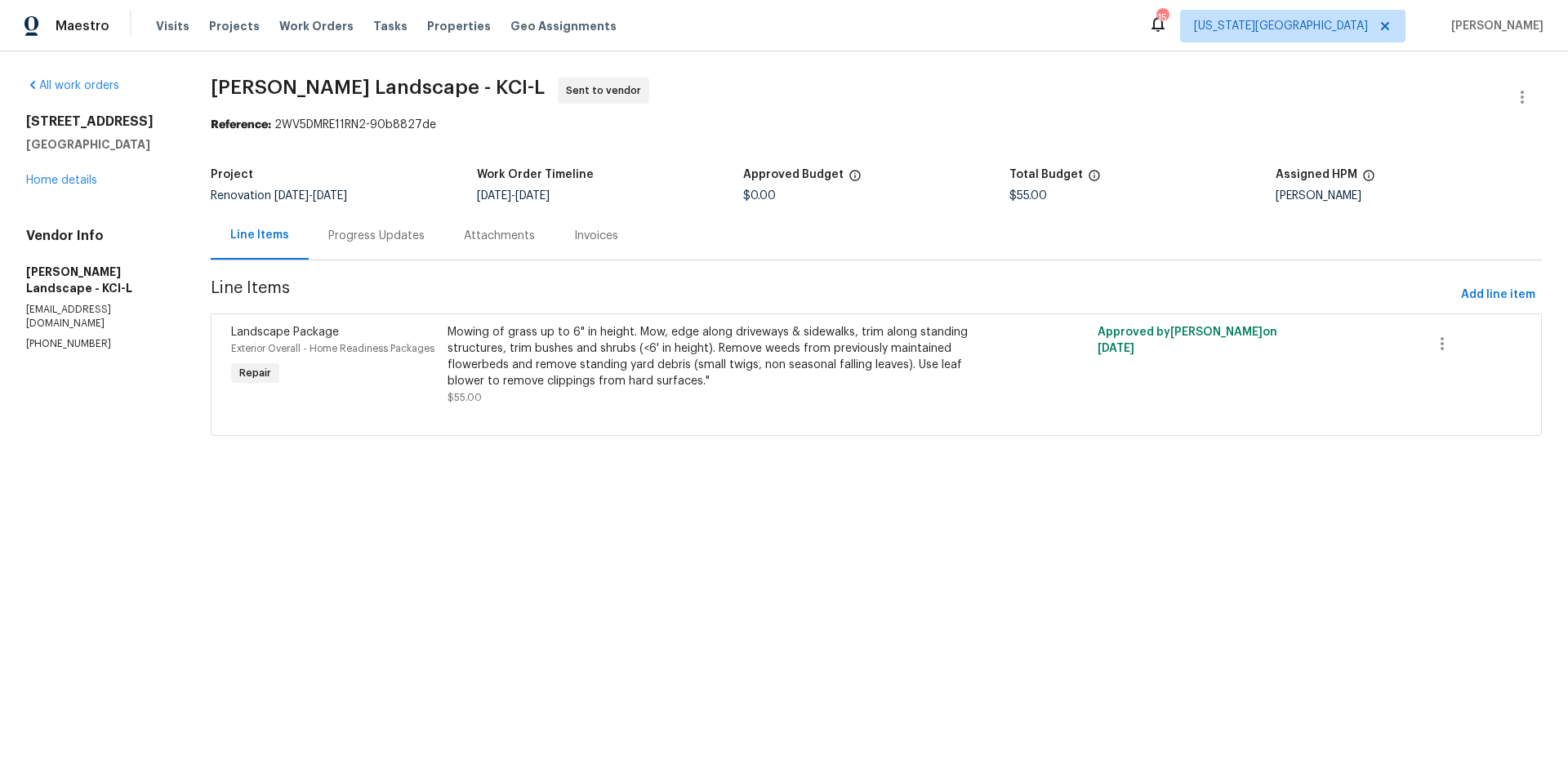
click at [363, 234] on div "Progress Updates" at bounding box center [377, 236] width 97 height 16
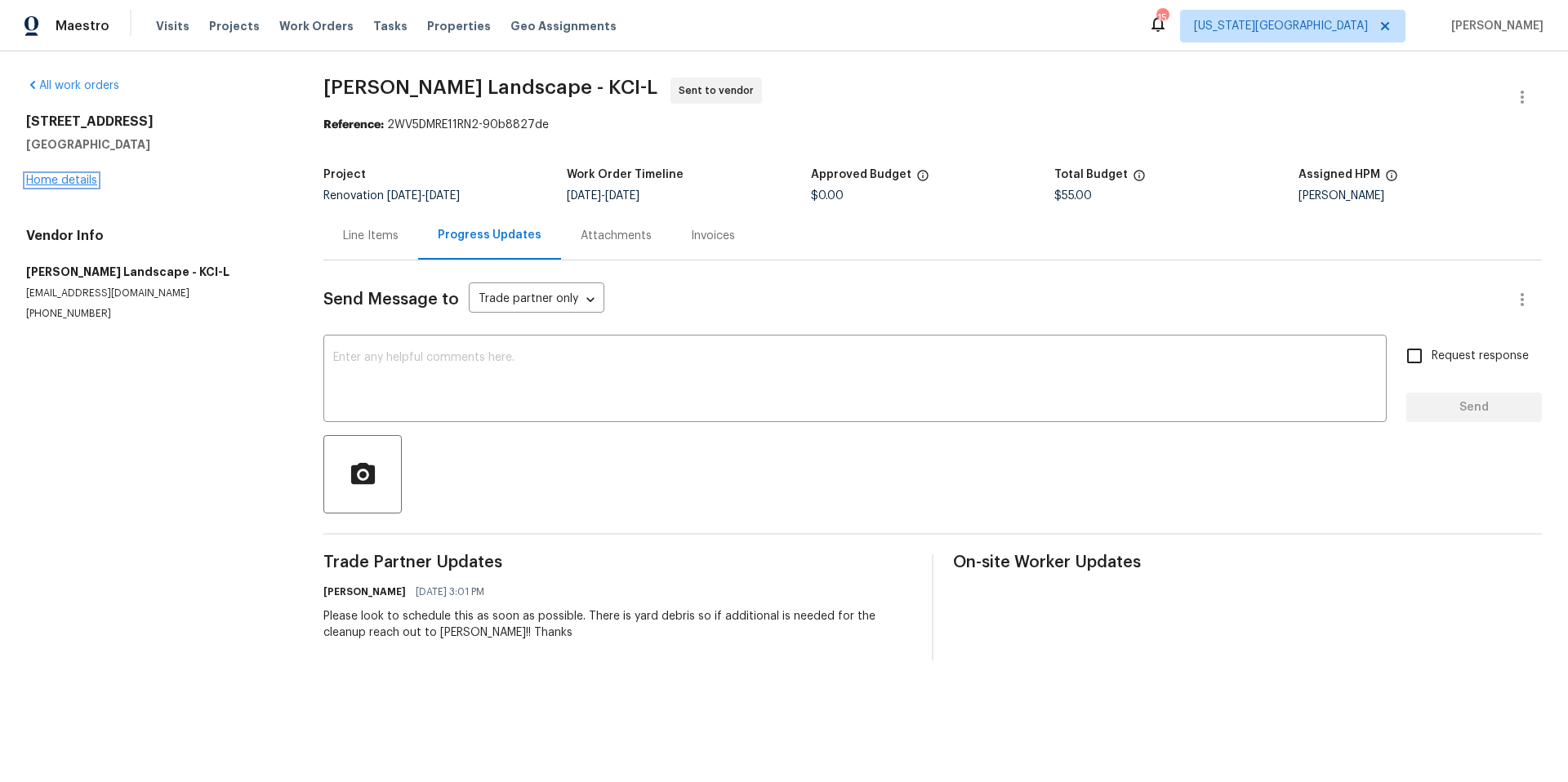
click at [48, 179] on link "Home details" at bounding box center [61, 181] width 71 height 12
